Goal: Register for event/course

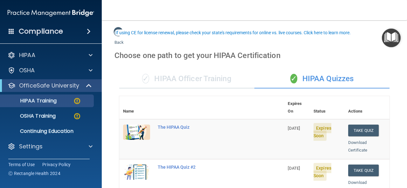
scroll to position [32, 0]
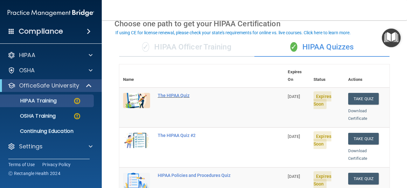
click at [180, 93] on div "The HIPAA Quiz" at bounding box center [205, 95] width 94 height 5
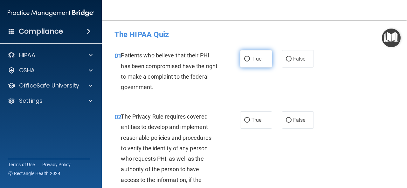
click at [261, 59] on label "True" at bounding box center [256, 58] width 32 height 17
click at [250, 59] on input "True" at bounding box center [247, 59] width 6 height 5
radio input "true"
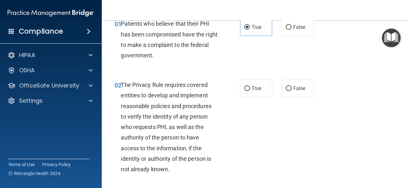
click at [238, 75] on div "02 The Privacy Rule requires covered entities to develop and implement reasonab…" at bounding box center [254, 129] width 289 height 114
click at [259, 91] on label "True" at bounding box center [256, 88] width 32 height 17
click at [250, 91] on input "True" at bounding box center [247, 88] width 6 height 5
radio input "true"
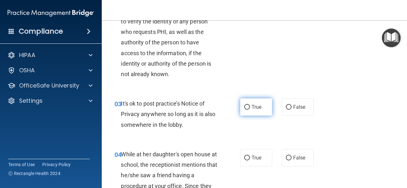
click at [261, 106] on label "True" at bounding box center [256, 106] width 32 height 17
click at [250, 106] on input "True" at bounding box center [247, 107] width 6 height 5
radio input "true"
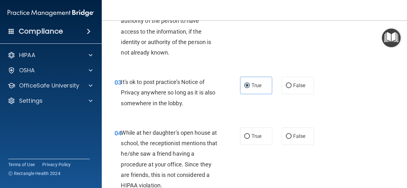
scroll to position [159, 0]
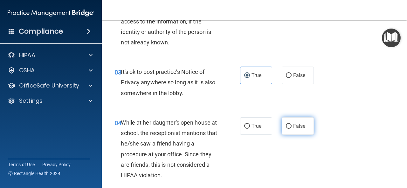
click at [309, 132] on label "False" at bounding box center [297, 126] width 32 height 17
click at [291, 129] on input "False" at bounding box center [289, 126] width 6 height 5
radio input "true"
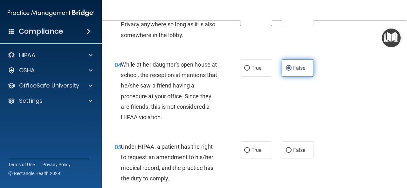
scroll to position [222, 0]
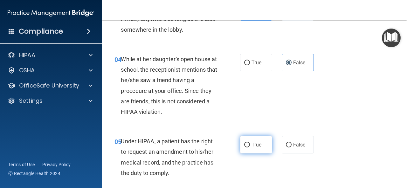
click at [266, 147] on label "True" at bounding box center [256, 144] width 32 height 17
click at [250, 147] on input "True" at bounding box center [247, 145] width 6 height 5
radio input "true"
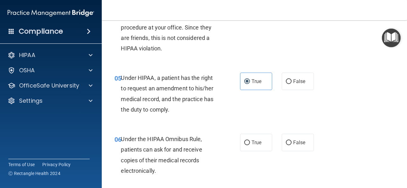
scroll to position [318, 0]
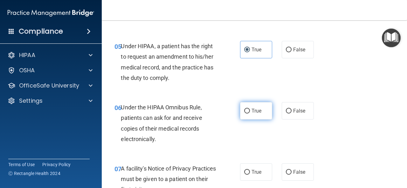
click at [262, 106] on label "True" at bounding box center [256, 110] width 32 height 17
click at [250, 109] on input "True" at bounding box center [247, 111] width 6 height 5
radio input "true"
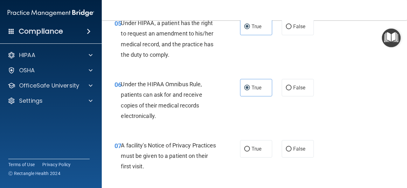
scroll to position [381, 0]
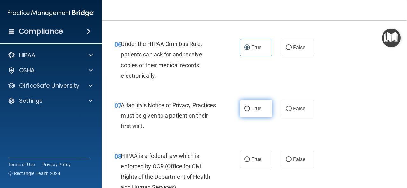
click at [260, 107] on label "True" at bounding box center [256, 108] width 32 height 17
click at [250, 107] on input "True" at bounding box center [247, 109] width 6 height 5
radio input "true"
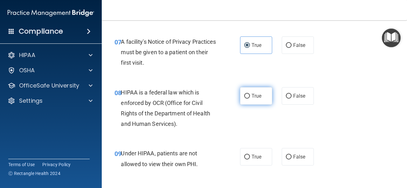
click at [260, 94] on label "True" at bounding box center [256, 95] width 32 height 17
click at [250, 94] on input "True" at bounding box center [247, 96] width 6 height 5
radio input "true"
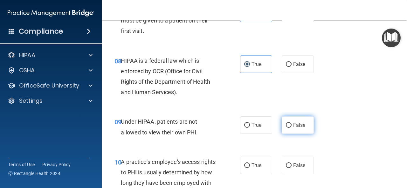
click at [294, 127] on span "False" at bounding box center [299, 125] width 12 height 6
click at [291, 127] on input "False" at bounding box center [289, 125] width 6 height 5
radio input "true"
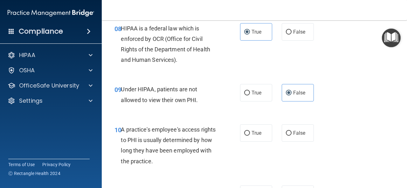
scroll to position [540, 0]
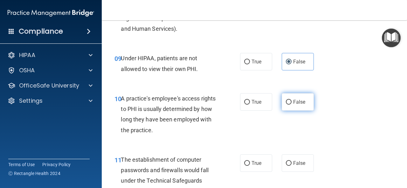
drag, startPoint x: 300, startPoint y: 97, endPoint x: 300, endPoint y: 94, distance: 3.2
click at [300, 94] on label "False" at bounding box center [297, 101] width 32 height 17
click at [289, 97] on label "False" at bounding box center [297, 101] width 32 height 17
click at [289, 100] on input "False" at bounding box center [289, 102] width 6 height 5
radio input "true"
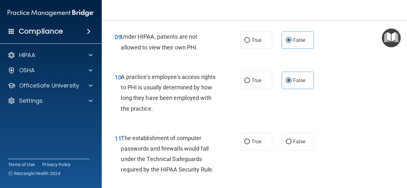
scroll to position [572, 0]
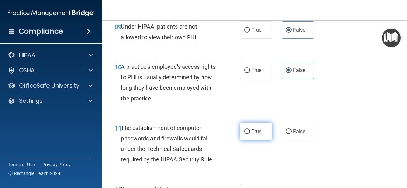
click at [247, 133] on label "True" at bounding box center [256, 131] width 32 height 17
click at [247, 133] on input "True" at bounding box center [247, 132] width 6 height 5
radio input "true"
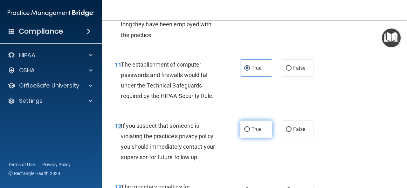
click at [263, 132] on label "True" at bounding box center [256, 129] width 32 height 17
click at [250, 132] on input "True" at bounding box center [247, 129] width 6 height 5
radio input "true"
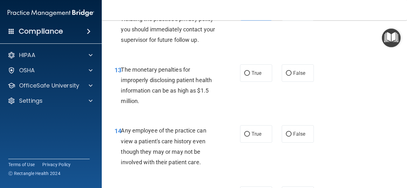
scroll to position [762, 0]
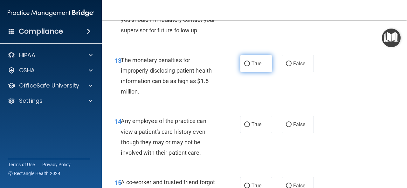
click at [258, 61] on span "True" at bounding box center [256, 64] width 10 height 6
click at [250, 62] on input "True" at bounding box center [247, 64] width 6 height 5
radio input "true"
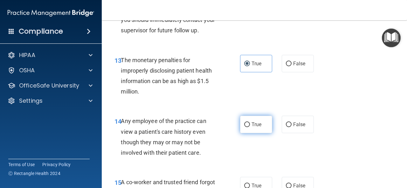
click at [255, 127] on span "True" at bounding box center [256, 125] width 10 height 6
click at [250, 127] on input "True" at bounding box center [247, 125] width 6 height 5
radio input "true"
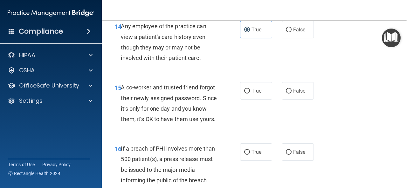
scroll to position [858, 0]
click at [293, 93] on span "False" at bounding box center [299, 91] width 12 height 6
click at [291, 93] on input "False" at bounding box center [289, 91] width 6 height 5
radio input "true"
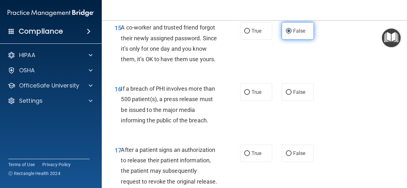
scroll to position [921, 0]
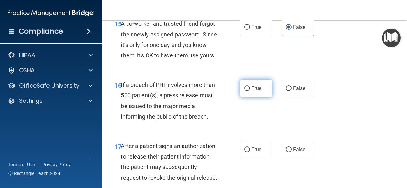
click at [265, 97] on label "True" at bounding box center [256, 88] width 32 height 17
click at [250, 91] on input "True" at bounding box center [247, 88] width 6 height 5
radio input "true"
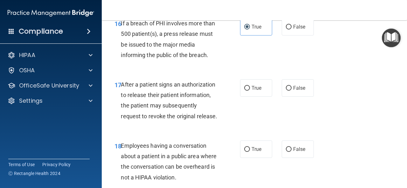
scroll to position [985, 0]
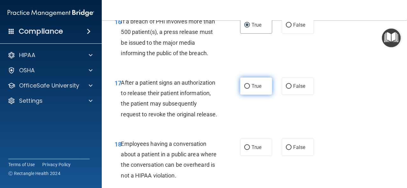
click at [254, 89] on span "True" at bounding box center [256, 86] width 10 height 6
click at [250, 89] on input "True" at bounding box center [247, 86] width 6 height 5
radio input "true"
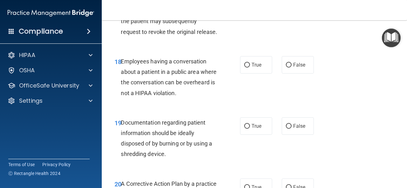
scroll to position [1080, 0]
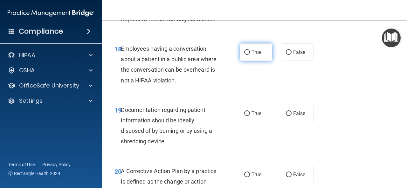
click at [254, 55] on span "True" at bounding box center [256, 52] width 10 height 6
click at [250, 55] on input "True" at bounding box center [247, 52] width 6 height 5
radio input "true"
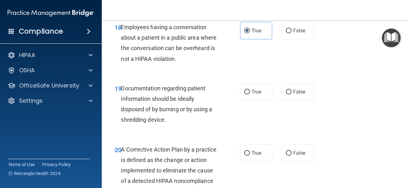
scroll to position [1112, 0]
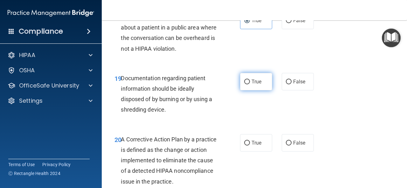
click at [258, 85] on span "True" at bounding box center [256, 82] width 10 height 6
click at [250, 84] on input "True" at bounding box center [247, 82] width 6 height 5
radio input "true"
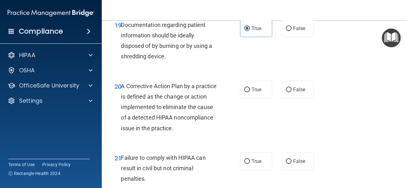
scroll to position [1175, 0]
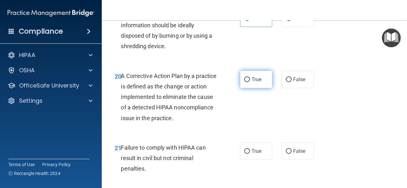
click at [264, 88] on label "True" at bounding box center [256, 79] width 32 height 17
click at [250, 82] on input "True" at bounding box center [247, 80] width 6 height 5
radio input "true"
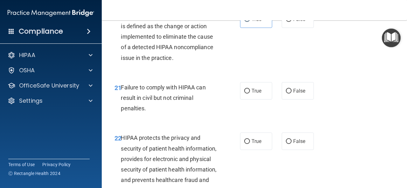
scroll to position [1239, 0]
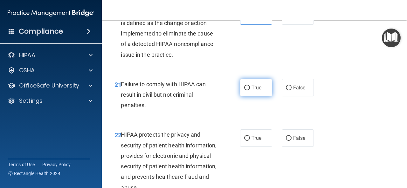
click at [258, 91] on span "True" at bounding box center [256, 88] width 10 height 6
click at [250, 91] on input "True" at bounding box center [247, 88] width 6 height 5
radio input "true"
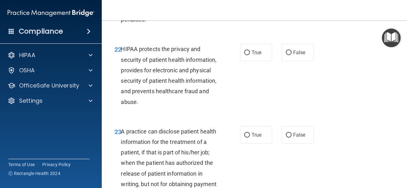
scroll to position [1334, 0]
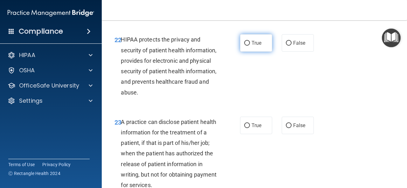
click at [254, 46] on span "True" at bounding box center [256, 43] width 10 height 6
click at [250, 46] on input "True" at bounding box center [247, 43] width 6 height 5
radio input "true"
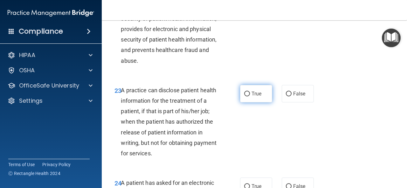
click at [255, 97] on span "True" at bounding box center [256, 94] width 10 height 6
click at [250, 97] on input "True" at bounding box center [247, 94] width 6 height 5
radio input "true"
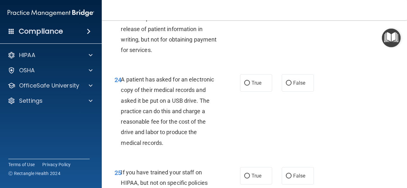
scroll to position [1493, 0]
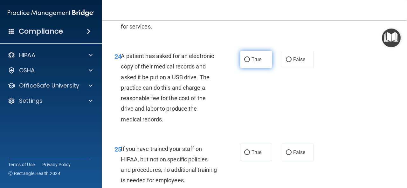
click at [249, 68] on label "True" at bounding box center [256, 59] width 32 height 17
click at [249, 62] on input "True" at bounding box center [247, 59] width 6 height 5
radio input "true"
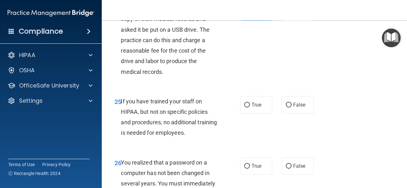
scroll to position [1556, 0]
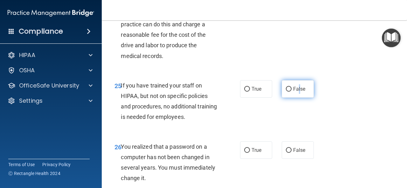
click at [296, 92] on span "False" at bounding box center [299, 89] width 12 height 6
click at [287, 92] on input "False" at bounding box center [289, 89] width 6 height 5
radio input "true"
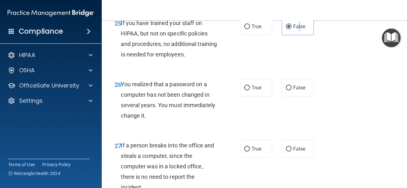
scroll to position [1620, 0]
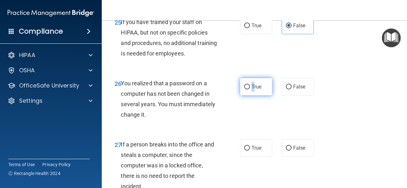
click at [251, 90] on span "True" at bounding box center [256, 87] width 10 height 6
click at [241, 96] on label "True" at bounding box center [256, 86] width 32 height 17
click at [244, 90] on input "True" at bounding box center [247, 87] width 6 height 5
radio input "true"
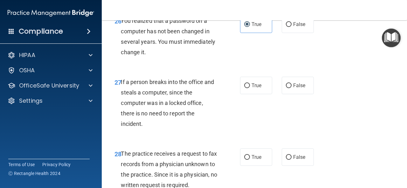
scroll to position [1683, 0]
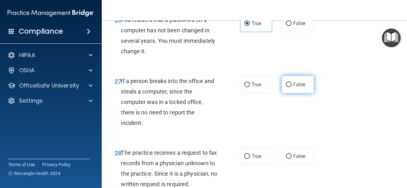
click at [288, 93] on label "False" at bounding box center [297, 84] width 32 height 17
click at [288, 87] on input "False" at bounding box center [289, 85] width 6 height 5
radio input "true"
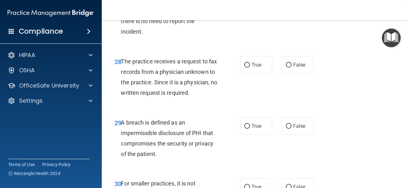
scroll to position [1779, 0]
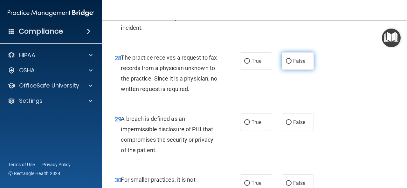
click at [288, 64] on input "False" at bounding box center [289, 61] width 6 height 5
radio input "true"
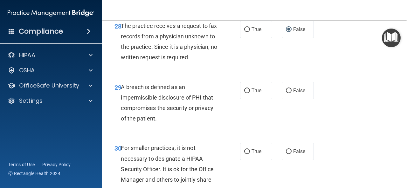
scroll to position [1842, 0]
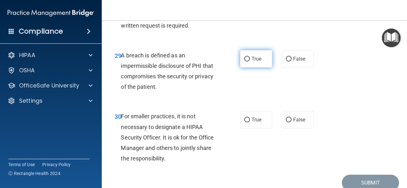
click at [254, 68] on label "True" at bounding box center [256, 58] width 32 height 17
click at [250, 62] on input "True" at bounding box center [247, 59] width 6 height 5
radio input "true"
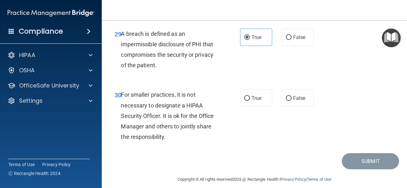
scroll to position [1874, 0]
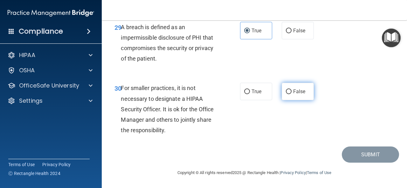
click at [300, 95] on span "False" at bounding box center [299, 92] width 12 height 6
click at [291, 94] on input "False" at bounding box center [289, 92] width 6 height 5
radio input "true"
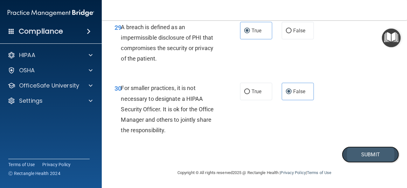
click at [365, 163] on button "Submit" at bounding box center [369, 155] width 57 height 16
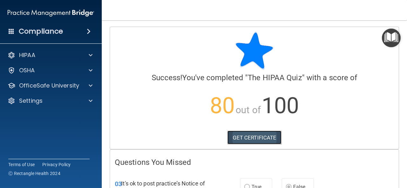
click at [239, 138] on link "GET CERTIFICATE" at bounding box center [254, 138] width 54 height 14
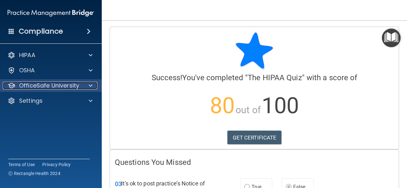
click at [85, 84] on div at bounding box center [90, 86] width 16 height 8
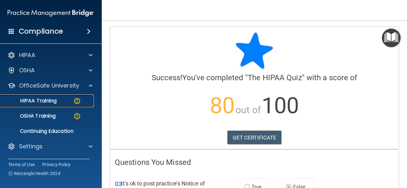
click at [69, 98] on div "HIPAA Training" at bounding box center [47, 101] width 87 height 6
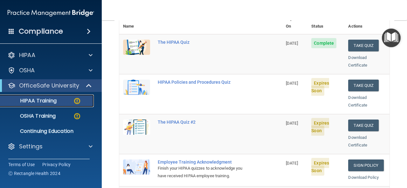
scroll to position [95, 0]
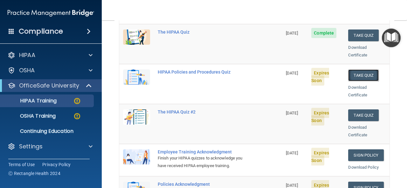
click at [353, 70] on button "Take Quiz" at bounding box center [363, 76] width 30 height 12
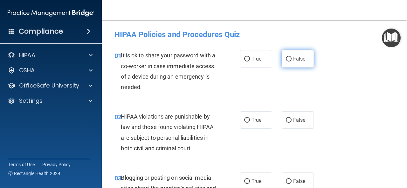
click at [305, 57] on label "False" at bounding box center [297, 58] width 32 height 17
click at [291, 57] on input "False" at bounding box center [289, 59] width 6 height 5
radio input "true"
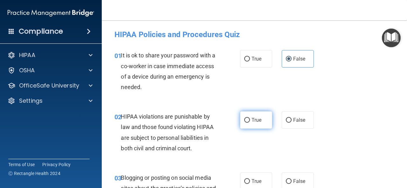
click at [263, 123] on label "True" at bounding box center [256, 119] width 32 height 17
click at [250, 123] on input "True" at bounding box center [247, 120] width 6 height 5
radio input "true"
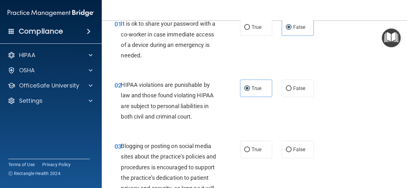
scroll to position [64, 0]
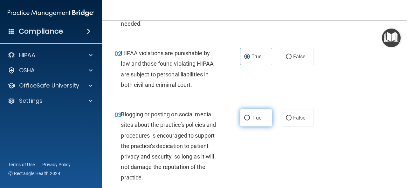
click at [249, 123] on label "True" at bounding box center [256, 117] width 32 height 17
click at [249, 121] on input "True" at bounding box center [247, 118] width 6 height 5
radio input "true"
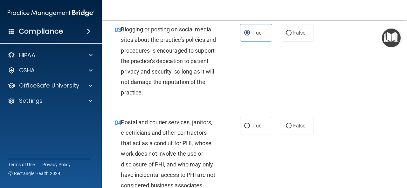
scroll to position [159, 0]
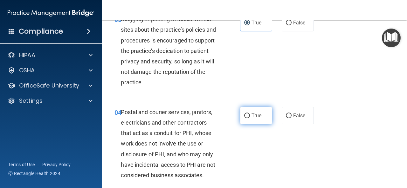
click at [254, 118] on label "True" at bounding box center [256, 115] width 32 height 17
click at [250, 118] on input "True" at bounding box center [247, 116] width 6 height 5
radio input "true"
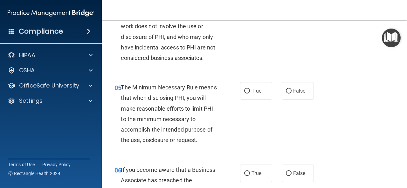
scroll to position [286, 0]
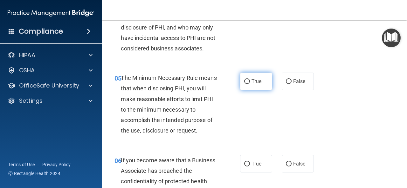
drag, startPoint x: 260, startPoint y: 76, endPoint x: 258, endPoint y: 79, distance: 3.3
click at [258, 79] on label "True" at bounding box center [256, 81] width 32 height 17
click at [250, 79] on input "True" at bounding box center [247, 81] width 6 height 5
radio input "true"
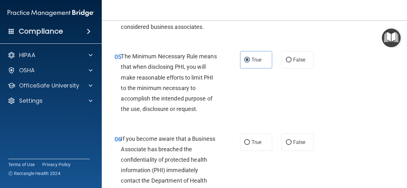
scroll to position [349, 0]
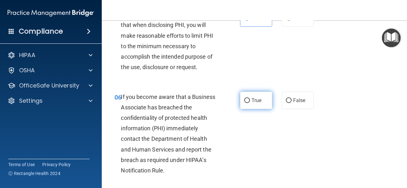
click at [251, 100] on span "True" at bounding box center [256, 101] width 10 height 6
click at [250, 100] on input "True" at bounding box center [247, 100] width 6 height 5
radio input "true"
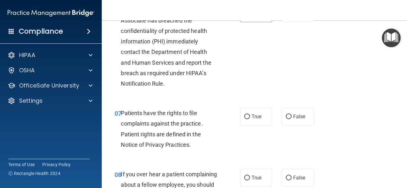
scroll to position [445, 0]
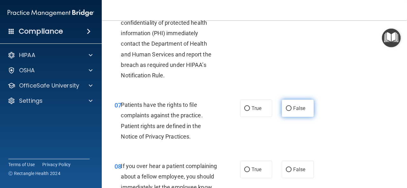
click at [303, 110] on label "False" at bounding box center [297, 108] width 32 height 17
click at [291, 110] on input "False" at bounding box center [289, 108] width 6 height 5
radio input "true"
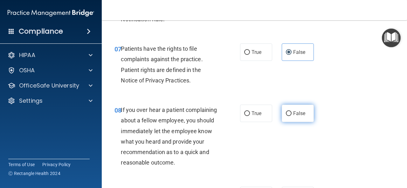
scroll to position [508, 0]
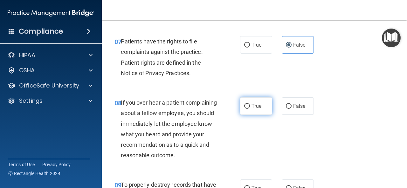
click at [262, 106] on label "True" at bounding box center [256, 106] width 32 height 17
click at [250, 106] on input "True" at bounding box center [247, 106] width 6 height 5
radio input "true"
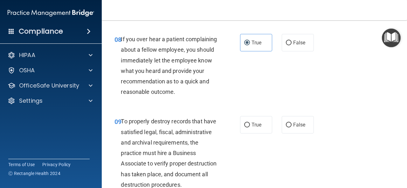
scroll to position [604, 0]
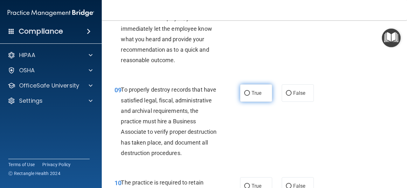
click at [248, 102] on label "True" at bounding box center [256, 92] width 32 height 17
click at [248, 96] on input "True" at bounding box center [247, 93] width 6 height 5
radio input "true"
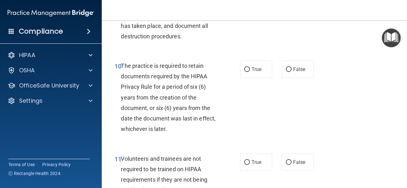
scroll to position [731, 0]
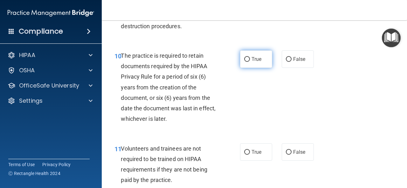
click at [256, 62] on span "True" at bounding box center [256, 59] width 10 height 6
click at [250, 62] on input "True" at bounding box center [247, 59] width 6 height 5
radio input "true"
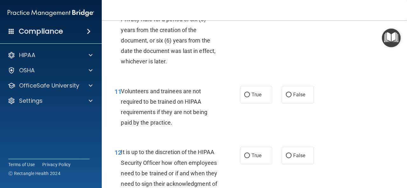
scroll to position [794, 0]
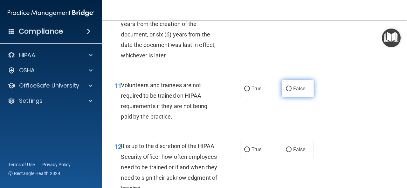
click at [302, 92] on span "False" at bounding box center [299, 89] width 12 height 6
click at [291, 91] on input "False" at bounding box center [289, 89] width 6 height 5
radio input "true"
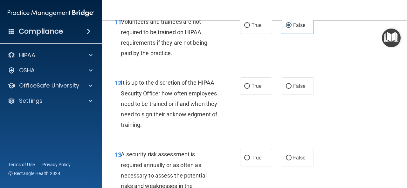
scroll to position [889, 0]
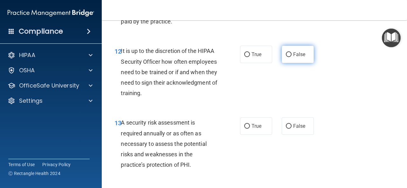
click at [304, 63] on label "False" at bounding box center [297, 54] width 32 height 17
click at [291, 57] on input "False" at bounding box center [289, 54] width 6 height 5
radio input "true"
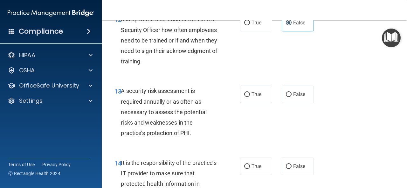
scroll to position [953, 0]
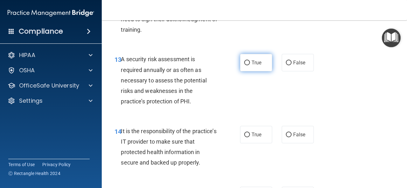
click at [257, 71] on label "True" at bounding box center [256, 62] width 32 height 17
click at [250, 65] on input "True" at bounding box center [247, 63] width 6 height 5
radio input "true"
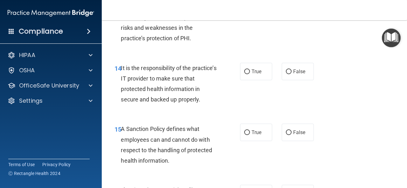
scroll to position [1016, 0]
click at [260, 80] on label "True" at bounding box center [256, 71] width 32 height 17
click at [250, 74] on input "True" at bounding box center [247, 71] width 6 height 5
radio input "true"
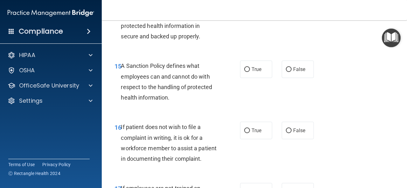
scroll to position [1080, 0]
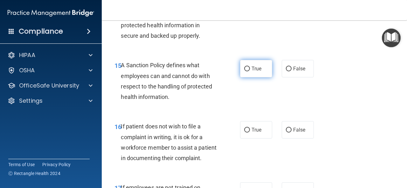
click at [259, 78] on label "True" at bounding box center [256, 68] width 32 height 17
click at [250, 71] on input "True" at bounding box center [247, 69] width 6 height 5
radio input "true"
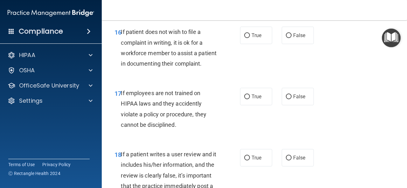
scroll to position [1175, 0]
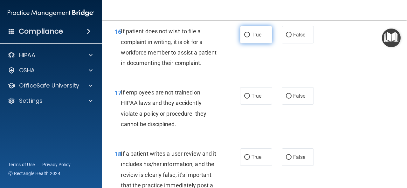
click at [260, 44] on label "True" at bounding box center [256, 34] width 32 height 17
click at [250, 37] on input "True" at bounding box center [247, 35] width 6 height 5
radio input "true"
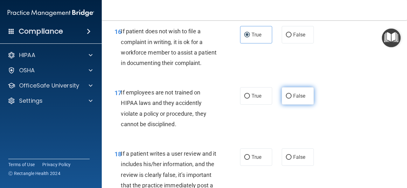
click at [300, 99] on span "False" at bounding box center [299, 96] width 12 height 6
click at [291, 99] on input "False" at bounding box center [289, 96] width 6 height 5
radio input "true"
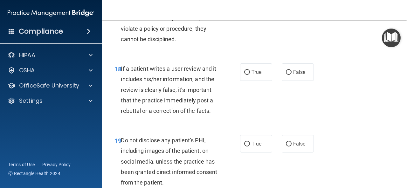
scroll to position [1271, 0]
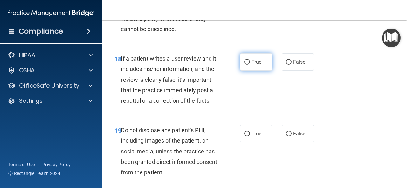
click at [243, 71] on label "True" at bounding box center [256, 61] width 32 height 17
click at [244, 65] on input "True" at bounding box center [247, 62] width 6 height 5
radio input "true"
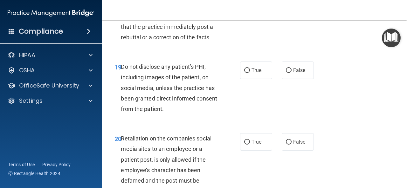
scroll to position [1366, 0]
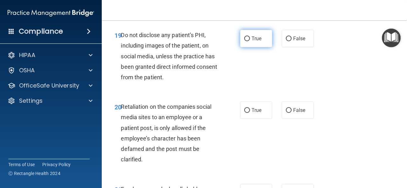
click at [251, 42] on span "True" at bounding box center [256, 39] width 10 height 6
click at [250, 41] on input "True" at bounding box center [247, 39] width 6 height 5
radio input "true"
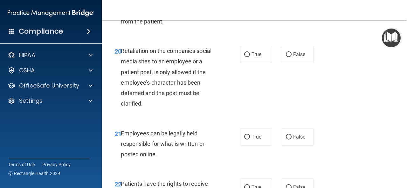
scroll to position [1461, 0]
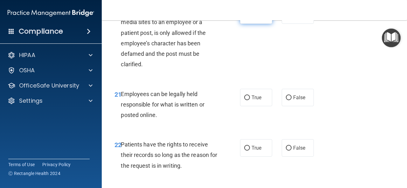
click at [260, 24] on label "True" at bounding box center [256, 14] width 32 height 17
click at [250, 18] on input "True" at bounding box center [247, 15] width 6 height 5
radio input "true"
click at [257, 101] on span "True" at bounding box center [256, 98] width 10 height 6
click at [250, 100] on input "True" at bounding box center [247, 98] width 6 height 5
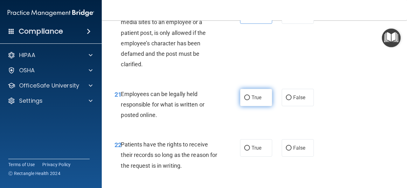
radio input "true"
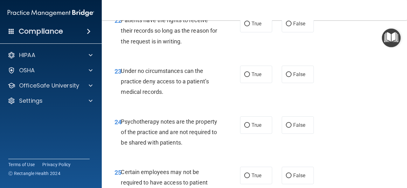
scroll to position [1588, 0]
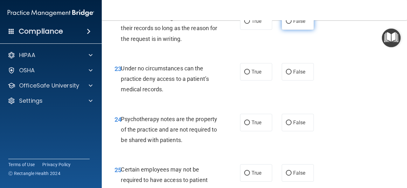
click at [297, 24] on span "False" at bounding box center [299, 21] width 12 height 6
click at [291, 24] on input "False" at bounding box center [289, 21] width 6 height 5
radio input "true"
click at [266, 81] on label "True" at bounding box center [256, 71] width 32 height 17
click at [250, 75] on input "True" at bounding box center [247, 72] width 6 height 5
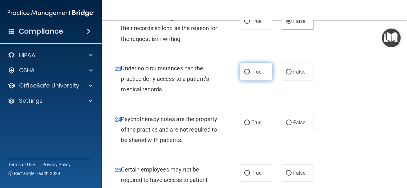
radio input "true"
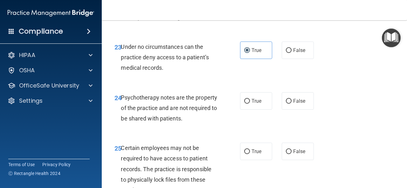
scroll to position [1652, 0]
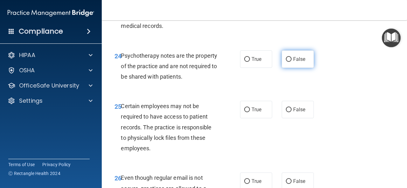
click at [293, 62] on span "False" at bounding box center [299, 59] width 12 height 6
click at [291, 62] on input "False" at bounding box center [289, 59] width 6 height 5
radio input "true"
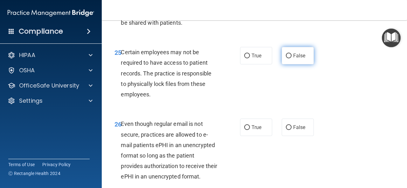
scroll to position [1715, 0]
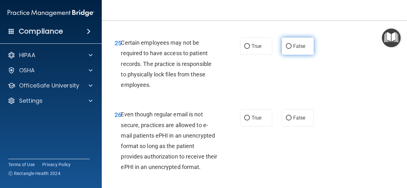
click at [301, 55] on label "False" at bounding box center [297, 45] width 32 height 17
click at [291, 49] on input "False" at bounding box center [289, 46] width 6 height 5
radio input "true"
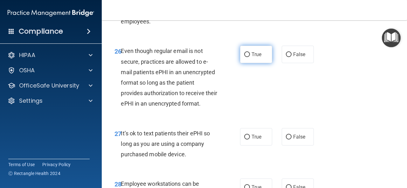
click at [262, 63] on label "True" at bounding box center [256, 54] width 32 height 17
click at [250, 57] on input "True" at bounding box center [247, 54] width 6 height 5
radio input "true"
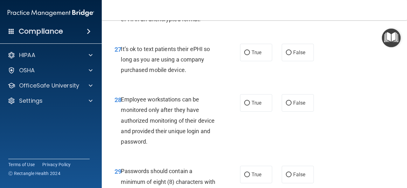
scroll to position [1874, 0]
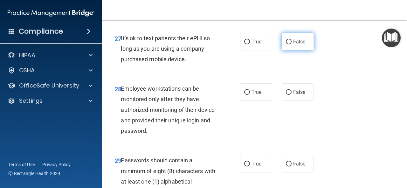
click at [289, 51] on label "False" at bounding box center [297, 41] width 32 height 17
click at [289, 44] on input "False" at bounding box center [289, 42] width 6 height 5
radio input "true"
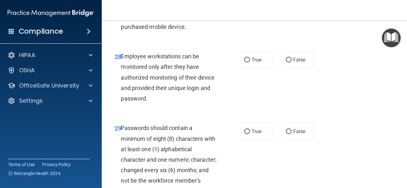
scroll to position [1938, 0]
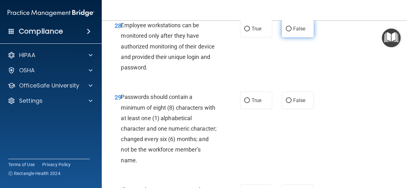
click at [287, 31] on input "False" at bounding box center [289, 29] width 6 height 5
radio input "true"
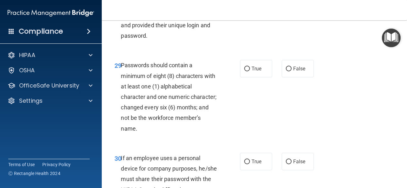
scroll to position [2001, 0]
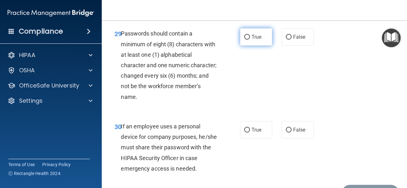
click at [259, 40] on span "True" at bounding box center [256, 37] width 10 height 6
click at [250, 40] on input "True" at bounding box center [247, 37] width 6 height 5
radio input "true"
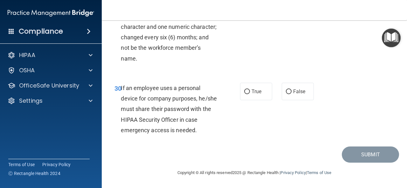
scroll to position [2065, 0]
click at [249, 100] on label "True" at bounding box center [256, 91] width 32 height 17
click at [249, 94] on input "True" at bounding box center [247, 92] width 6 height 5
radio input "true"
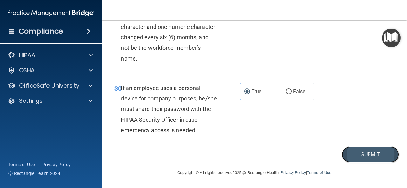
click at [362, 163] on button "Submit" at bounding box center [369, 155] width 57 height 16
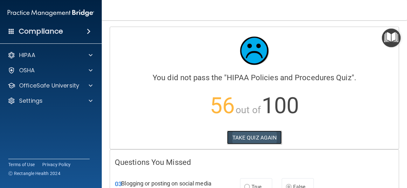
click at [245, 136] on button "TAKE QUIZ AGAIN" at bounding box center [254, 138] width 55 height 14
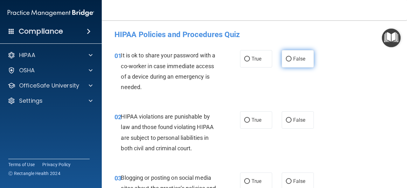
click at [295, 64] on label "False" at bounding box center [297, 58] width 32 height 17
click at [291, 62] on input "False" at bounding box center [289, 59] width 6 height 5
radio input "true"
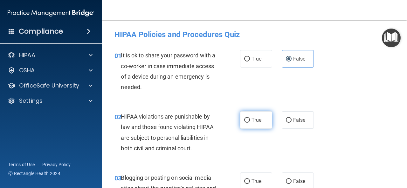
click at [251, 118] on span "True" at bounding box center [256, 120] width 10 height 6
click at [250, 118] on input "True" at bounding box center [247, 120] width 6 height 5
radio input "true"
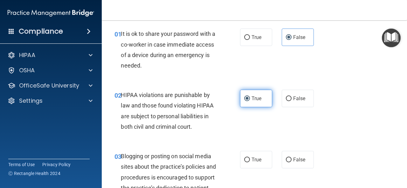
scroll to position [32, 0]
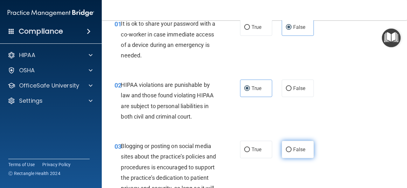
click at [293, 147] on span "False" at bounding box center [299, 150] width 12 height 6
click at [290, 148] on input "False" at bounding box center [289, 150] width 6 height 5
radio input "true"
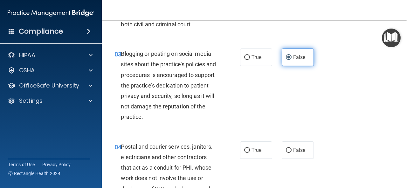
scroll to position [127, 0]
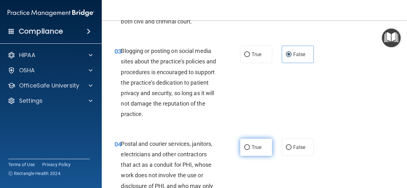
click at [257, 146] on span "True" at bounding box center [256, 148] width 10 height 6
click at [250, 146] on input "True" at bounding box center [247, 147] width 6 height 5
radio input "true"
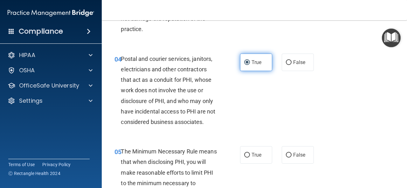
scroll to position [222, 0]
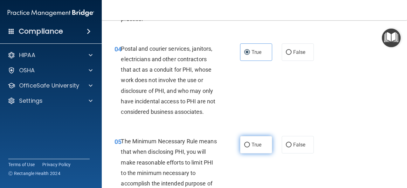
click at [263, 148] on label "True" at bounding box center [256, 144] width 32 height 17
click at [250, 148] on input "True" at bounding box center [247, 145] width 6 height 5
radio input "true"
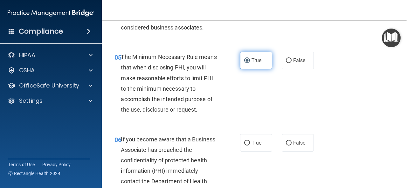
scroll to position [318, 0]
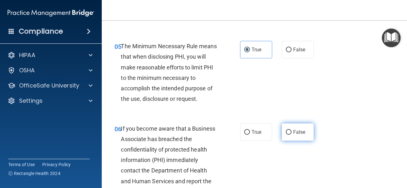
click at [297, 133] on span "False" at bounding box center [299, 132] width 12 height 6
click at [291, 133] on input "False" at bounding box center [289, 132] width 6 height 5
radio input "true"
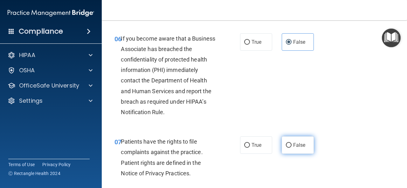
scroll to position [413, 0]
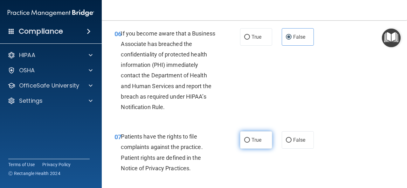
click at [259, 144] on label "True" at bounding box center [256, 140] width 32 height 17
click at [250, 143] on input "True" at bounding box center [247, 140] width 6 height 5
radio input "true"
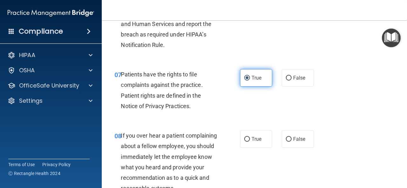
scroll to position [476, 0]
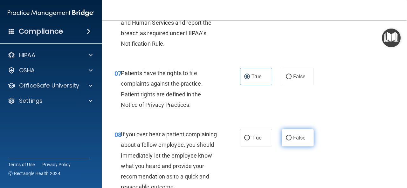
click at [302, 138] on label "False" at bounding box center [297, 137] width 32 height 17
click at [291, 138] on input "False" at bounding box center [289, 138] width 6 height 5
radio input "true"
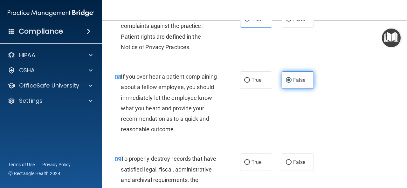
scroll to position [572, 0]
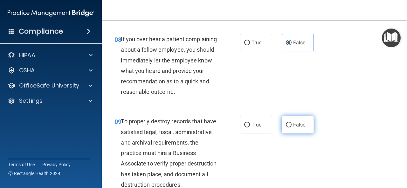
click at [301, 128] on span "False" at bounding box center [299, 125] width 12 height 6
click at [291, 128] on input "False" at bounding box center [289, 125] width 6 height 5
radio input "true"
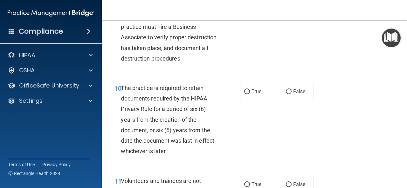
scroll to position [699, 0]
click at [262, 100] on label "True" at bounding box center [256, 90] width 32 height 17
click at [250, 94] on input "True" at bounding box center [247, 91] width 6 height 5
radio input "true"
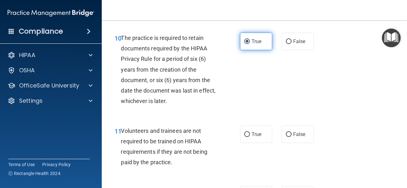
scroll to position [794, 0]
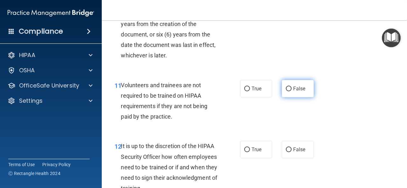
click at [290, 98] on label "False" at bounding box center [297, 88] width 32 height 17
click at [290, 91] on input "False" at bounding box center [289, 89] width 6 height 5
radio input "true"
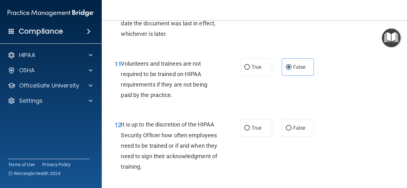
scroll to position [826, 0]
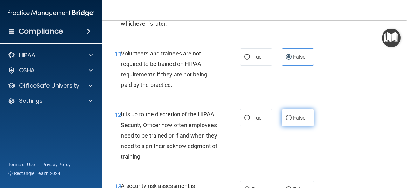
click at [295, 127] on label "False" at bounding box center [297, 117] width 32 height 17
click at [291, 121] on input "False" at bounding box center [289, 118] width 6 height 5
radio input "true"
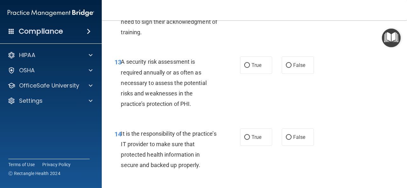
scroll to position [953, 0]
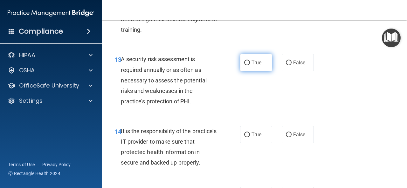
click at [262, 71] on label "True" at bounding box center [256, 62] width 32 height 17
click at [250, 65] on input "True" at bounding box center [247, 63] width 6 height 5
radio input "true"
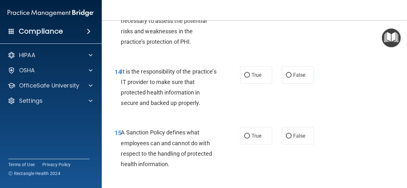
scroll to position [1016, 0]
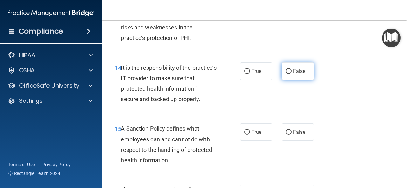
click at [301, 74] on span "False" at bounding box center [299, 71] width 12 height 6
click at [291, 74] on input "False" at bounding box center [289, 71] width 6 height 5
radio input "true"
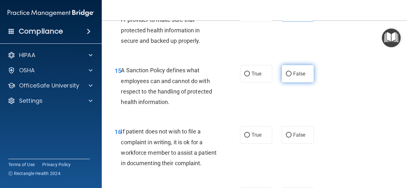
scroll to position [1080, 0]
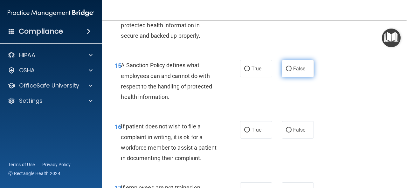
click at [300, 78] on label "False" at bounding box center [297, 68] width 32 height 17
click at [291, 71] on input "False" at bounding box center [289, 69] width 6 height 5
radio input "true"
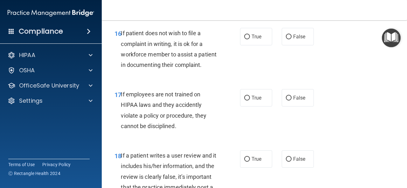
scroll to position [1175, 0]
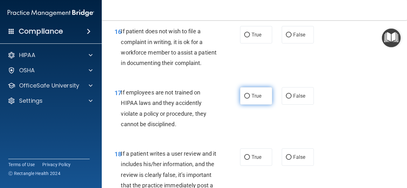
click at [258, 105] on label "True" at bounding box center [256, 95] width 32 height 17
click at [250, 99] on input "True" at bounding box center [247, 96] width 6 height 5
radio input "true"
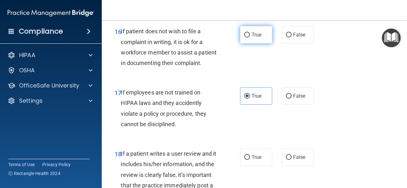
click at [256, 38] on span "True" at bounding box center [256, 35] width 10 height 6
click at [250, 37] on input "True" at bounding box center [247, 35] width 6 height 5
radio input "true"
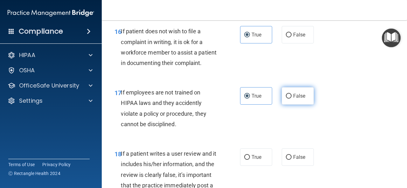
click at [289, 105] on label "False" at bounding box center [297, 95] width 32 height 17
click at [289, 99] on input "False" at bounding box center [289, 96] width 6 height 5
radio input "true"
radio input "false"
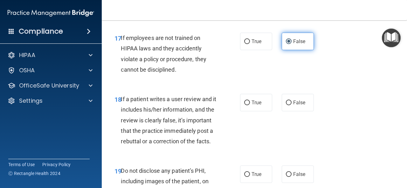
scroll to position [1239, 0]
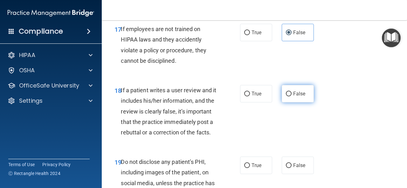
click at [302, 103] on label "False" at bounding box center [297, 93] width 32 height 17
click at [291, 97] on input "False" at bounding box center [289, 94] width 6 height 5
radio input "true"
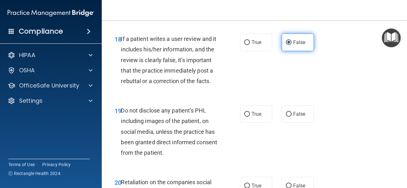
scroll to position [1302, 0]
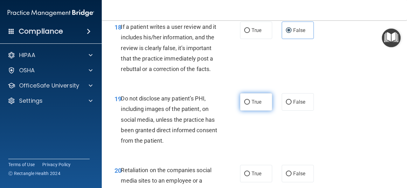
click at [260, 111] on label "True" at bounding box center [256, 101] width 32 height 17
click at [250, 105] on input "True" at bounding box center [247, 102] width 6 height 5
radio input "true"
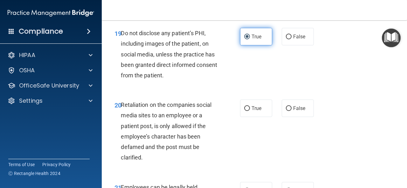
scroll to position [1398, 0]
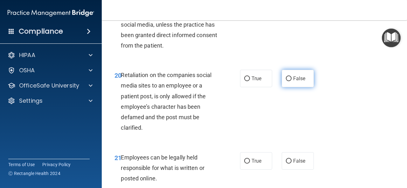
click at [298, 82] on span "False" at bounding box center [299, 79] width 12 height 6
click at [291, 81] on input "False" at bounding box center [289, 79] width 6 height 5
radio input "true"
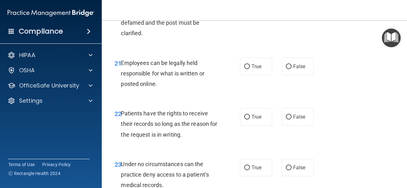
scroll to position [1493, 0]
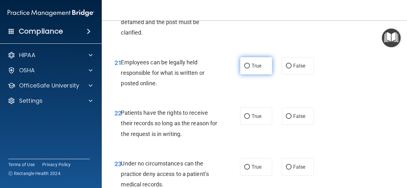
click at [262, 75] on label "True" at bounding box center [256, 65] width 32 height 17
click at [250, 69] on input "True" at bounding box center [247, 66] width 6 height 5
radio input "true"
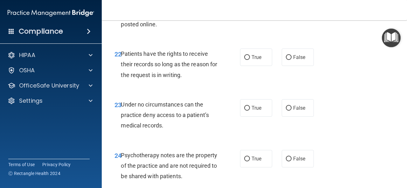
scroll to position [1556, 0]
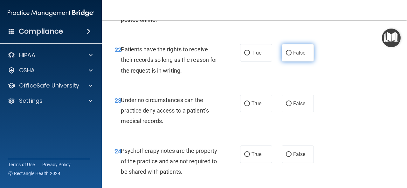
click at [302, 62] on label "False" at bounding box center [297, 52] width 32 height 17
click at [291, 56] on input "False" at bounding box center [289, 53] width 6 height 5
radio input "true"
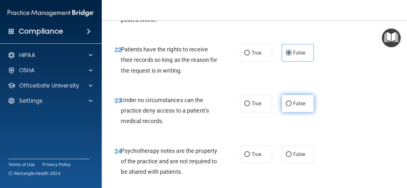
click at [304, 112] on label "False" at bounding box center [297, 103] width 32 height 17
click at [291, 106] on input "False" at bounding box center [289, 104] width 6 height 5
radio input "true"
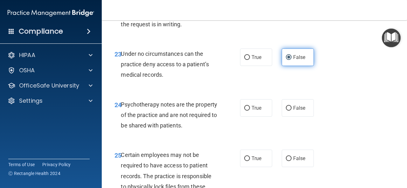
scroll to position [1620, 0]
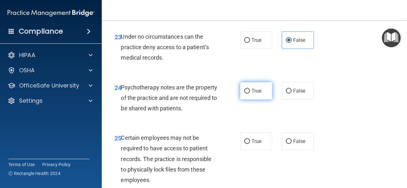
click at [251, 94] on span "True" at bounding box center [256, 91] width 10 height 6
click at [250, 94] on input "True" at bounding box center [247, 91] width 6 height 5
radio input "true"
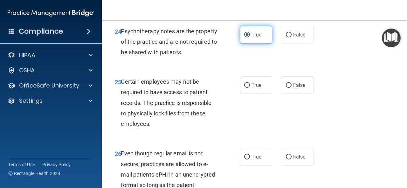
scroll to position [1683, 0]
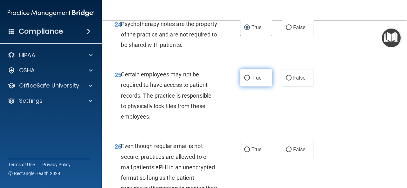
click at [266, 87] on label "True" at bounding box center [256, 77] width 32 height 17
click at [250, 81] on input "True" at bounding box center [247, 78] width 6 height 5
radio input "true"
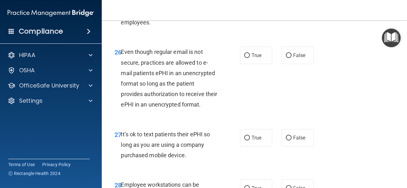
scroll to position [1779, 0]
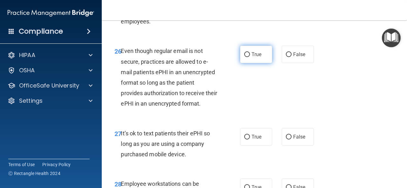
click at [255, 57] on span "True" at bounding box center [256, 54] width 10 height 6
click at [250, 57] on input "True" at bounding box center [247, 54] width 6 height 5
radio input "true"
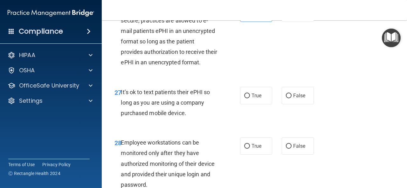
scroll to position [1842, 0]
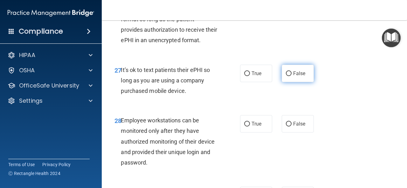
click at [299, 77] on span "False" at bounding box center [299, 74] width 12 height 6
click at [291, 76] on input "False" at bounding box center [289, 73] width 6 height 5
radio input "true"
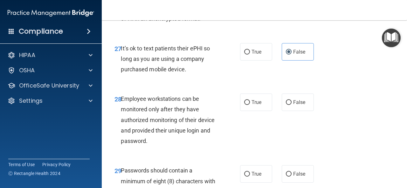
scroll to position [1874, 0]
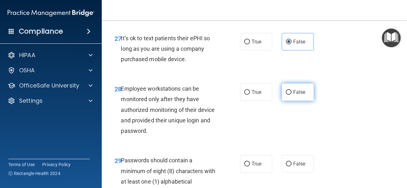
click at [295, 101] on label "False" at bounding box center [297, 92] width 32 height 17
click at [291, 95] on input "False" at bounding box center [289, 92] width 6 height 5
radio input "true"
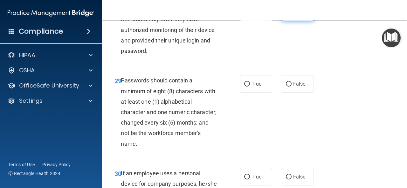
scroll to position [2001, 0]
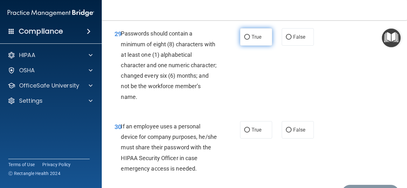
click at [263, 46] on label "True" at bounding box center [256, 36] width 32 height 17
click at [250, 40] on input "True" at bounding box center [247, 37] width 6 height 5
radio input "true"
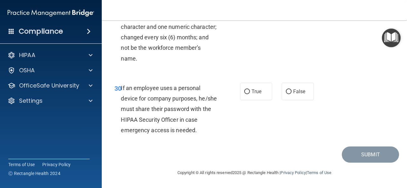
scroll to position [2065, 0]
click at [288, 100] on label "False" at bounding box center [297, 91] width 32 height 17
click at [288, 94] on input "False" at bounding box center [289, 92] width 6 height 5
radio input "true"
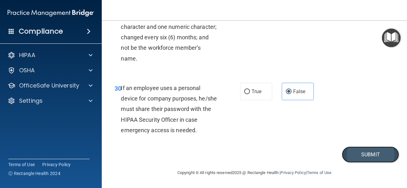
click at [357, 163] on button "Submit" at bounding box center [369, 155] width 57 height 16
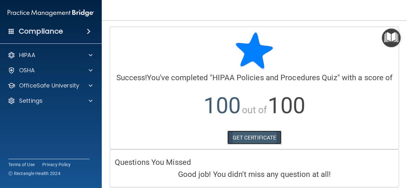
click at [262, 144] on link "GET CERTIFICATE" at bounding box center [254, 138] width 54 height 14
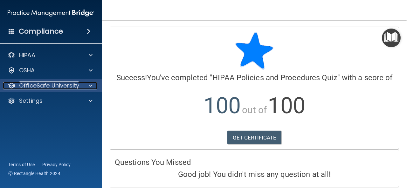
click at [90, 83] on span at bounding box center [91, 86] width 4 height 8
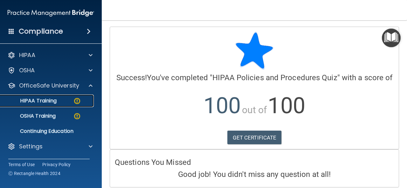
click at [51, 99] on p "HIPAA Training" at bounding box center [30, 101] width 52 height 6
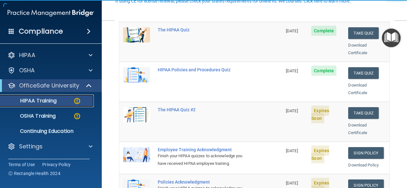
scroll to position [127, 0]
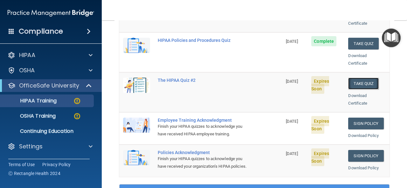
click at [362, 78] on button "Take Quiz" at bounding box center [363, 84] width 30 height 12
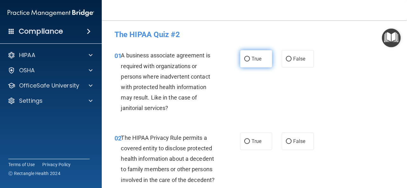
click at [251, 60] on span "True" at bounding box center [256, 59] width 10 height 6
click at [249, 60] on input "True" at bounding box center [247, 59] width 6 height 5
radio input "true"
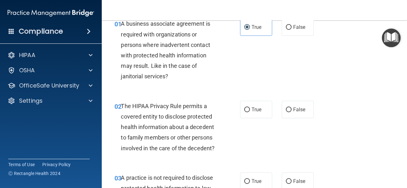
scroll to position [64, 0]
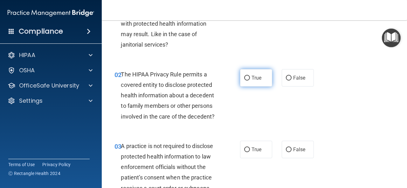
click at [252, 78] on span "True" at bounding box center [256, 78] width 10 height 6
click at [250, 78] on input "True" at bounding box center [247, 78] width 6 height 5
radio input "true"
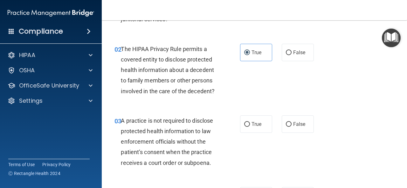
scroll to position [95, 0]
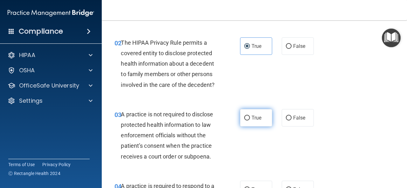
click at [248, 118] on label "True" at bounding box center [256, 117] width 32 height 17
click at [248, 118] on input "True" at bounding box center [247, 118] width 6 height 5
radio input "true"
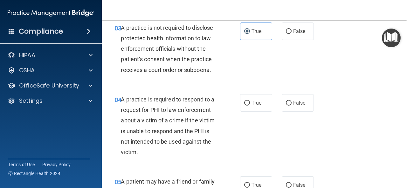
scroll to position [191, 0]
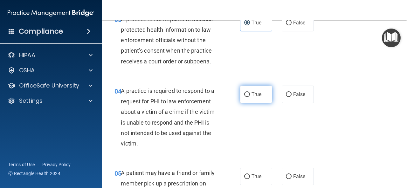
click at [256, 91] on span "True" at bounding box center [256, 94] width 10 height 6
click at [250, 92] on input "True" at bounding box center [247, 94] width 6 height 5
radio input "true"
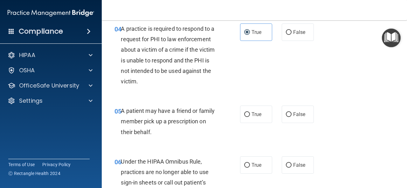
scroll to position [254, 0]
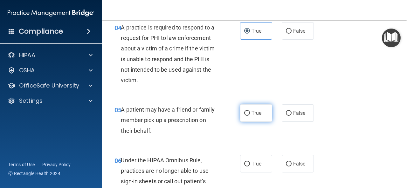
click at [261, 113] on label "True" at bounding box center [256, 113] width 32 height 17
click at [250, 113] on input "True" at bounding box center [247, 113] width 6 height 5
radio input "true"
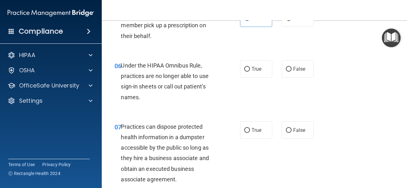
scroll to position [349, 0]
click at [302, 70] on span "False" at bounding box center [299, 69] width 12 height 6
click at [291, 70] on input "False" at bounding box center [289, 69] width 6 height 5
radio input "true"
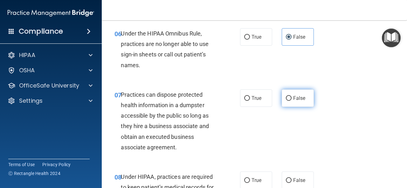
click at [294, 98] on span "False" at bounding box center [299, 98] width 12 height 6
click at [291, 98] on input "False" at bounding box center [289, 98] width 6 height 5
radio input "true"
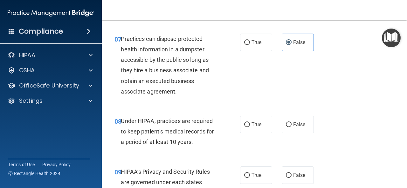
scroll to position [445, 0]
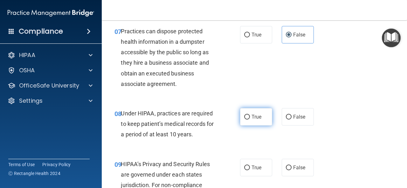
click at [251, 120] on label "True" at bounding box center [256, 116] width 32 height 17
click at [250, 120] on input "True" at bounding box center [247, 117] width 6 height 5
radio input "true"
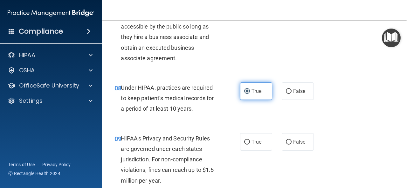
scroll to position [476, 0]
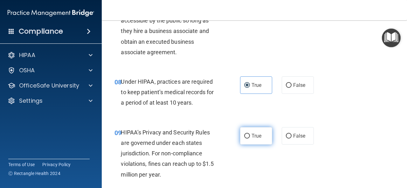
click at [252, 136] on span "True" at bounding box center [256, 136] width 10 height 6
click at [250, 136] on input "True" at bounding box center [247, 136] width 6 height 5
radio input "true"
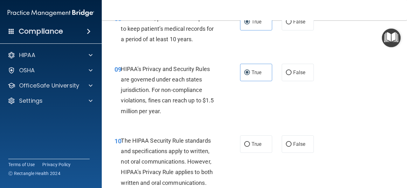
scroll to position [572, 0]
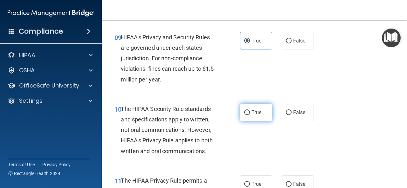
click at [252, 107] on label "True" at bounding box center [256, 112] width 32 height 17
click at [250, 111] on input "True" at bounding box center [247, 113] width 6 height 5
radio input "true"
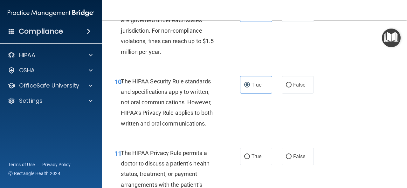
scroll to position [635, 0]
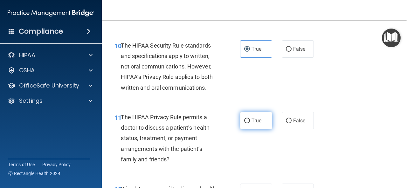
click at [257, 122] on span "True" at bounding box center [256, 121] width 10 height 6
click at [250, 122] on input "True" at bounding box center [247, 121] width 6 height 5
radio input "true"
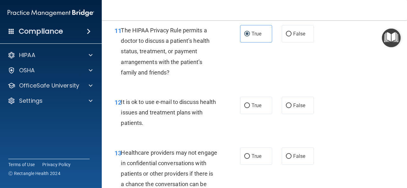
scroll to position [731, 0]
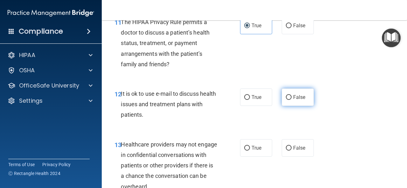
click at [293, 98] on span "False" at bounding box center [299, 97] width 12 height 6
click at [291, 98] on input "False" at bounding box center [289, 97] width 6 height 5
radio input "true"
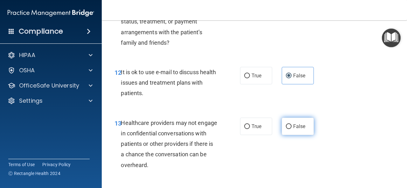
scroll to position [762, 0]
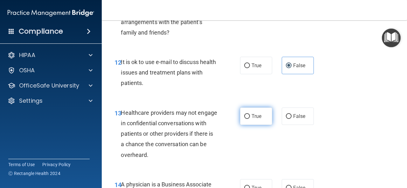
click at [260, 117] on label "True" at bounding box center [256, 116] width 32 height 17
click at [250, 117] on input "True" at bounding box center [247, 116] width 6 height 5
radio input "true"
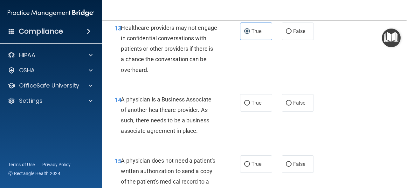
scroll to position [858, 0]
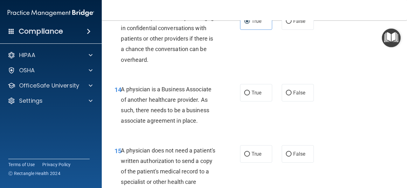
click at [271, 88] on div "True False" at bounding box center [278, 92] width 77 height 17
click at [258, 91] on span "True" at bounding box center [256, 93] width 10 height 6
click at [250, 91] on input "True" at bounding box center [247, 93] width 6 height 5
radio input "true"
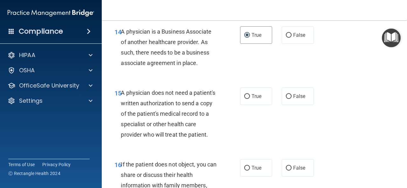
scroll to position [921, 0]
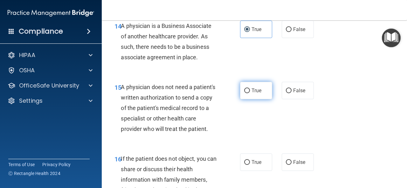
click at [258, 91] on span "True" at bounding box center [256, 91] width 10 height 6
click at [250, 91] on input "True" at bounding box center [247, 91] width 6 height 5
radio input "true"
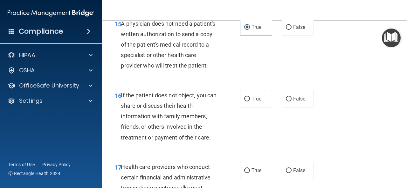
scroll to position [1016, 0]
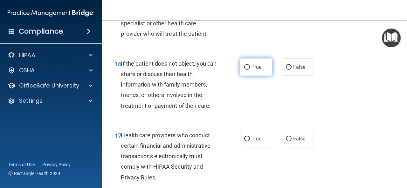
click at [257, 70] on span "True" at bounding box center [256, 67] width 10 height 6
click at [250, 70] on input "True" at bounding box center [247, 67] width 6 height 5
radio input "true"
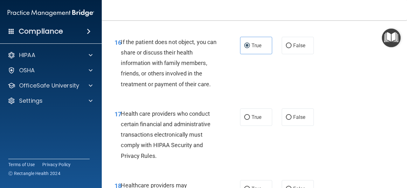
scroll to position [1048, 0]
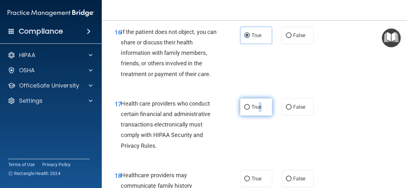
click at [259, 113] on label "True" at bounding box center [256, 106] width 32 height 17
click at [256, 116] on label "True" at bounding box center [256, 106] width 32 height 17
click at [250, 110] on input "True" at bounding box center [247, 107] width 6 height 5
radio input "true"
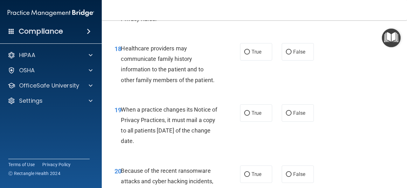
scroll to position [1207, 0]
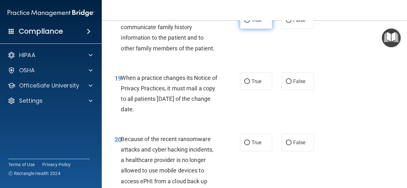
click at [260, 28] on label "True" at bounding box center [256, 19] width 32 height 17
click at [250, 23] on input "True" at bounding box center [247, 20] width 6 height 5
radio input "true"
click at [253, 84] on span "True" at bounding box center [256, 81] width 10 height 6
click at [250, 84] on input "True" at bounding box center [247, 81] width 6 height 5
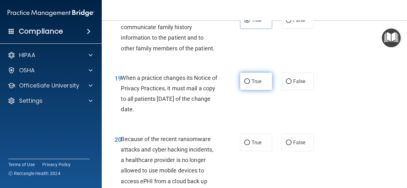
radio input "true"
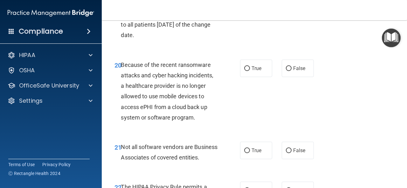
scroll to position [1302, 0]
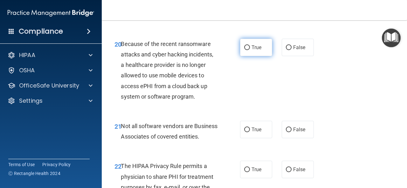
click at [258, 51] on span "True" at bounding box center [256, 47] width 10 height 6
click at [250, 50] on input "True" at bounding box center [247, 47] width 6 height 5
radio input "true"
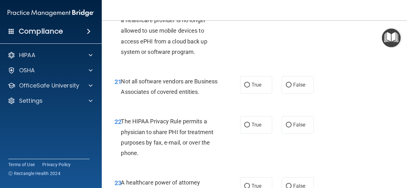
scroll to position [1366, 0]
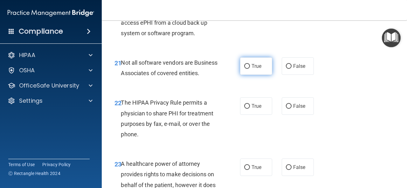
click at [260, 75] on label "True" at bounding box center [256, 65] width 32 height 17
click at [250, 69] on input "True" at bounding box center [247, 66] width 6 height 5
radio input "true"
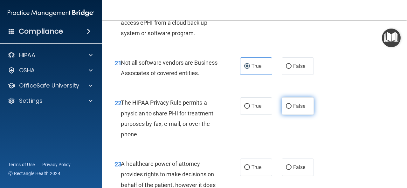
click at [295, 109] on span "False" at bounding box center [299, 106] width 12 height 6
click at [291, 109] on input "False" at bounding box center [289, 106] width 6 height 5
radio input "true"
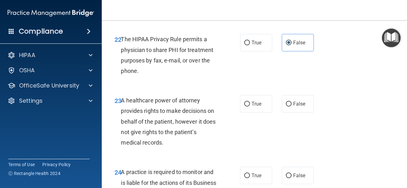
scroll to position [1461, 0]
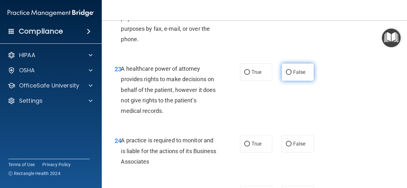
click at [300, 75] on span "False" at bounding box center [299, 72] width 12 height 6
click at [291, 75] on input "False" at bounding box center [289, 72] width 6 height 5
radio input "true"
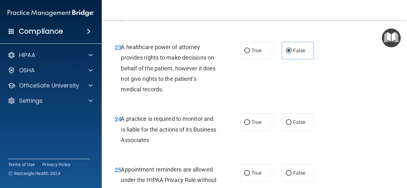
scroll to position [1493, 0]
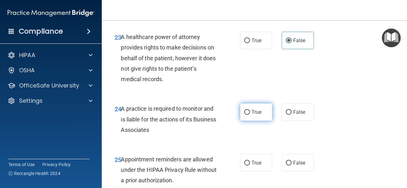
click at [253, 121] on label "True" at bounding box center [256, 112] width 32 height 17
click at [250, 115] on input "True" at bounding box center [247, 112] width 6 height 5
radio input "true"
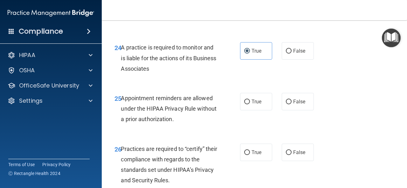
scroll to position [1556, 0]
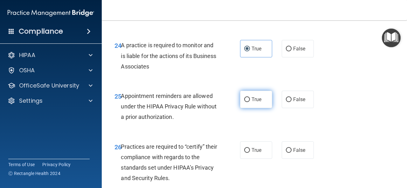
click at [255, 103] on span "True" at bounding box center [256, 100] width 10 height 6
click at [250, 102] on input "True" at bounding box center [247, 100] width 6 height 5
radio input "true"
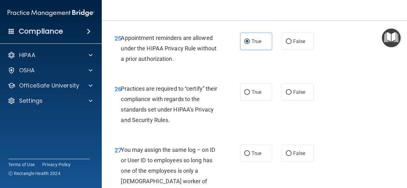
scroll to position [1620, 0]
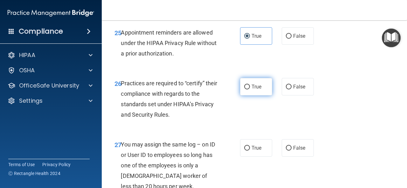
click at [256, 96] on label "True" at bounding box center [256, 86] width 32 height 17
click at [250, 90] on input "True" at bounding box center [247, 87] width 6 height 5
radio input "true"
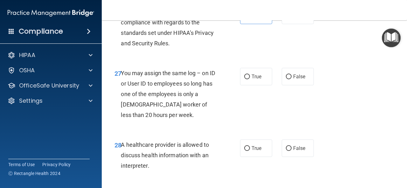
scroll to position [1715, 0]
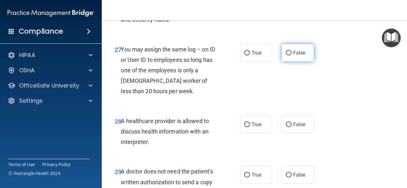
click at [294, 56] on span "False" at bounding box center [299, 53] width 12 height 6
click at [291, 56] on input "False" at bounding box center [289, 53] width 6 height 5
radio input "true"
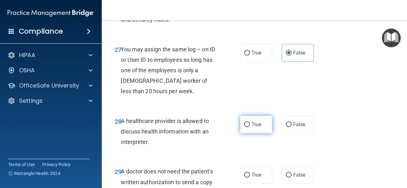
click at [261, 133] on label "True" at bounding box center [256, 124] width 32 height 17
click at [250, 127] on input "True" at bounding box center [247, 125] width 6 height 5
radio input "true"
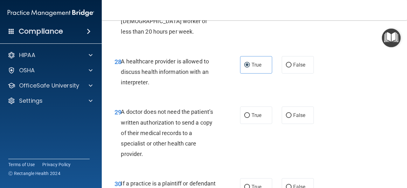
scroll to position [1811, 0]
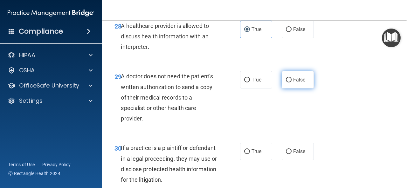
click at [302, 89] on label "False" at bounding box center [297, 79] width 32 height 17
click at [291, 83] on input "False" at bounding box center [289, 80] width 6 height 5
radio input "true"
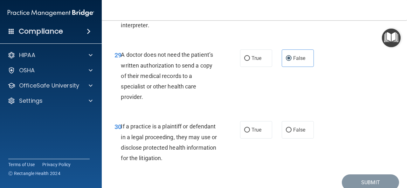
scroll to position [1874, 0]
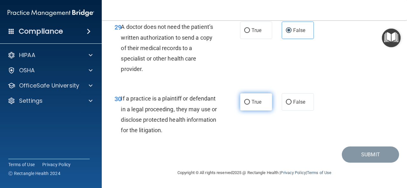
click at [257, 105] on span "True" at bounding box center [256, 102] width 10 height 6
click at [250, 105] on input "True" at bounding box center [247, 102] width 6 height 5
radio input "true"
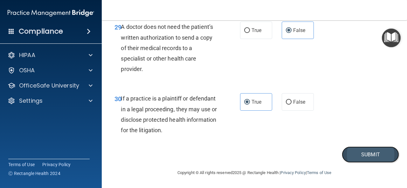
click at [352, 163] on button "Submit" at bounding box center [369, 155] width 57 height 16
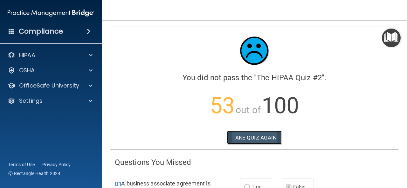
click at [252, 140] on button "TAKE QUIZ AGAIN" at bounding box center [254, 138] width 55 height 14
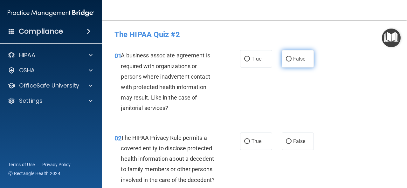
click at [289, 57] on label "False" at bounding box center [297, 58] width 32 height 17
click at [289, 57] on input "False" at bounding box center [289, 59] width 6 height 5
radio input "true"
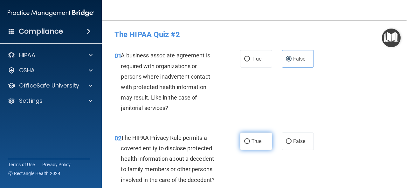
click at [246, 141] on input "True" at bounding box center [247, 141] width 6 height 5
radio input "true"
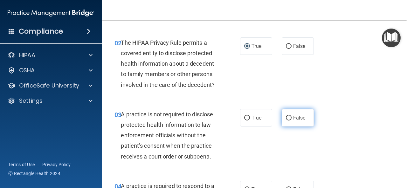
click at [298, 118] on span "False" at bounding box center [299, 118] width 12 height 6
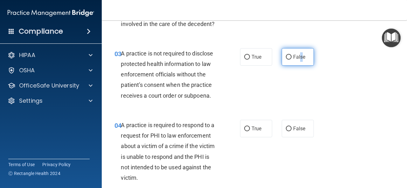
scroll to position [159, 0]
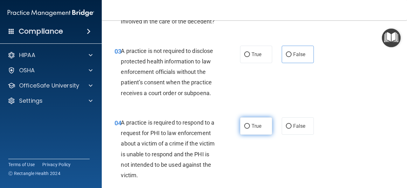
click at [262, 125] on label "True" at bounding box center [256, 126] width 32 height 17
click at [250, 125] on input "True" at bounding box center [247, 126] width 6 height 5
radio input "true"
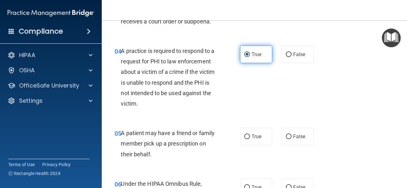
scroll to position [254, 0]
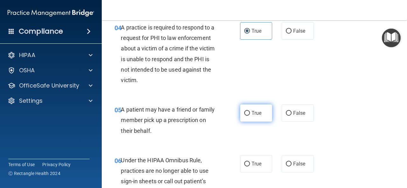
click at [257, 115] on span "True" at bounding box center [256, 113] width 10 height 6
click at [250, 115] on input "True" at bounding box center [247, 113] width 6 height 5
radio input "true"
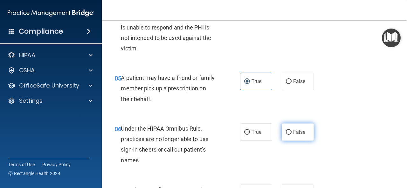
click at [293, 132] on span "False" at bounding box center [299, 132] width 12 height 6
click at [291, 132] on input "False" at bounding box center [289, 132] width 6 height 5
radio input "true"
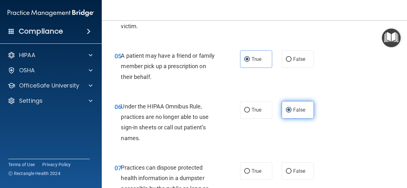
scroll to position [381, 0]
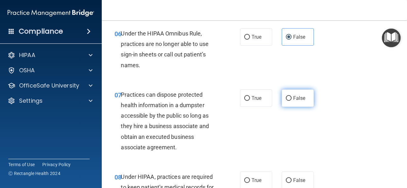
click at [294, 101] on span "False" at bounding box center [299, 98] width 12 height 6
click at [291, 101] on input "False" at bounding box center [289, 98] width 6 height 5
radio input "true"
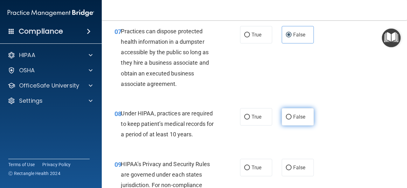
click at [296, 117] on span "False" at bounding box center [299, 117] width 12 height 6
click at [291, 117] on input "False" at bounding box center [289, 117] width 6 height 5
radio input "true"
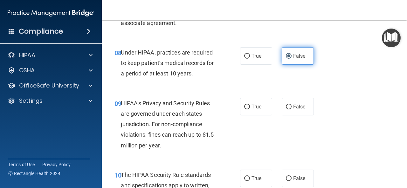
scroll to position [508, 0]
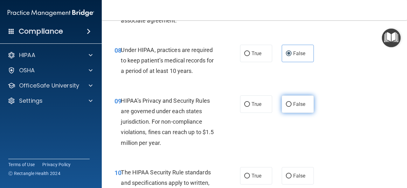
click at [289, 105] on label "False" at bounding box center [297, 104] width 32 height 17
click at [289, 105] on input "False" at bounding box center [289, 104] width 6 height 5
radio input "true"
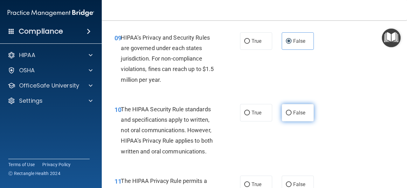
scroll to position [572, 0]
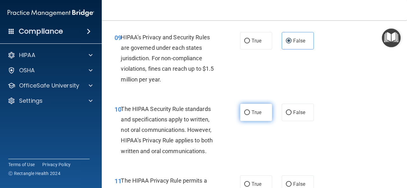
click at [262, 111] on label "True" at bounding box center [256, 112] width 32 height 17
click at [250, 111] on input "True" at bounding box center [247, 113] width 6 height 5
radio input "true"
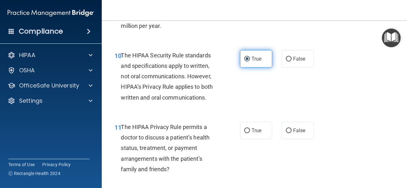
scroll to position [635, 0]
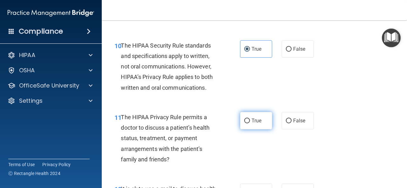
click at [260, 116] on label "True" at bounding box center [256, 120] width 32 height 17
click at [250, 119] on input "True" at bounding box center [247, 121] width 6 height 5
radio input "true"
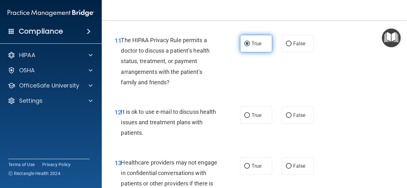
scroll to position [731, 0]
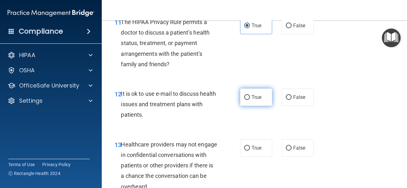
click at [260, 100] on label "True" at bounding box center [256, 97] width 32 height 17
click at [250, 100] on input "True" at bounding box center [247, 97] width 6 height 5
radio input "true"
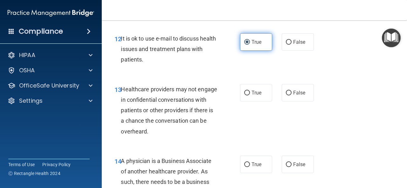
scroll to position [794, 0]
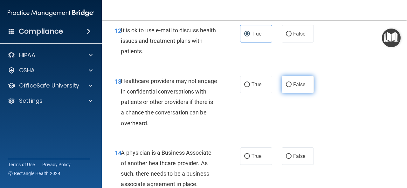
click at [293, 86] on span "False" at bounding box center [299, 85] width 12 height 6
click at [291, 86] on input "False" at bounding box center [289, 85] width 6 height 5
radio input "true"
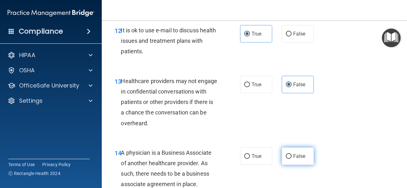
click at [302, 158] on label "False" at bounding box center [297, 156] width 32 height 17
click at [291, 158] on input "False" at bounding box center [289, 156] width 6 height 5
radio input "true"
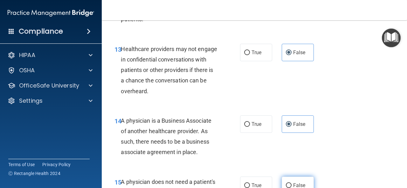
scroll to position [858, 0]
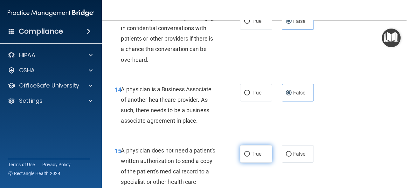
click at [260, 153] on label "True" at bounding box center [256, 153] width 32 height 17
click at [250, 153] on input "True" at bounding box center [247, 154] width 6 height 5
radio input "true"
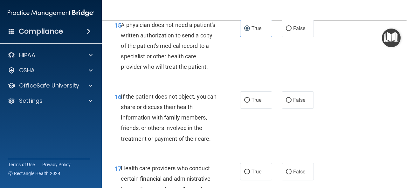
scroll to position [985, 0]
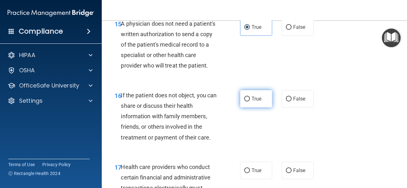
click at [258, 108] on label "True" at bounding box center [256, 98] width 32 height 17
click at [250, 102] on input "True" at bounding box center [247, 99] width 6 height 5
radio input "true"
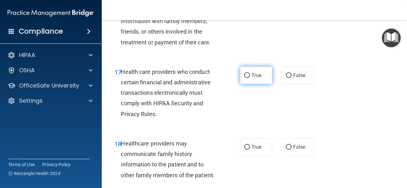
click at [261, 84] on label "True" at bounding box center [256, 75] width 32 height 17
click at [250, 78] on input "True" at bounding box center [247, 75] width 6 height 5
radio input "true"
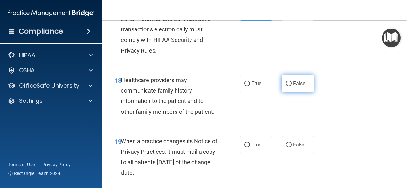
click at [300, 92] on label "False" at bounding box center [297, 83] width 32 height 17
click at [291, 86] on input "False" at bounding box center [289, 84] width 6 height 5
radio input "true"
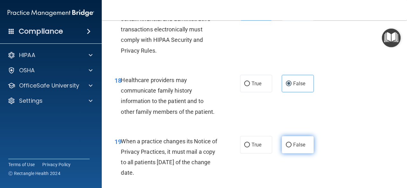
click at [297, 154] on label "False" at bounding box center [297, 144] width 32 height 17
click at [291, 148] on input "False" at bounding box center [289, 145] width 6 height 5
radio input "true"
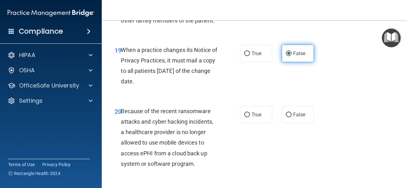
scroll to position [1239, 0]
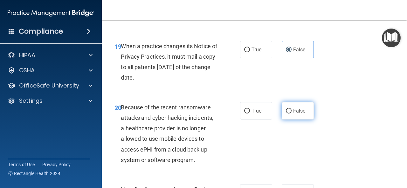
click at [295, 116] on label "False" at bounding box center [297, 110] width 32 height 17
click at [291, 114] on input "False" at bounding box center [289, 111] width 6 height 5
radio input "true"
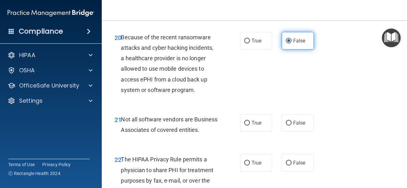
scroll to position [1334, 0]
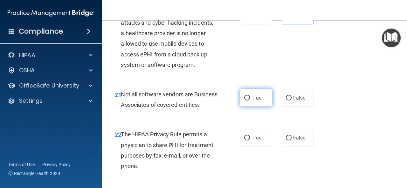
click at [265, 104] on label "True" at bounding box center [256, 97] width 32 height 17
click at [250, 101] on input "True" at bounding box center [247, 98] width 6 height 5
radio input "true"
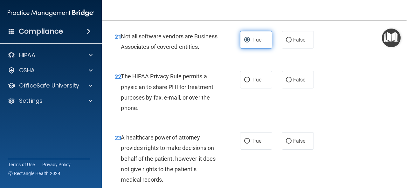
scroll to position [1398, 0]
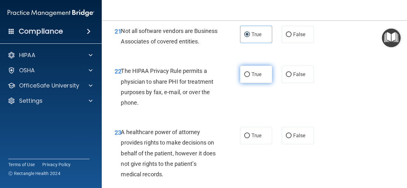
click at [255, 83] on label "True" at bounding box center [256, 74] width 32 height 17
click at [250, 77] on input "True" at bounding box center [247, 74] width 6 height 5
radio input "true"
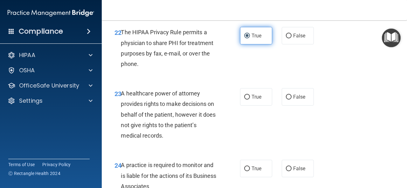
scroll to position [1461, 0]
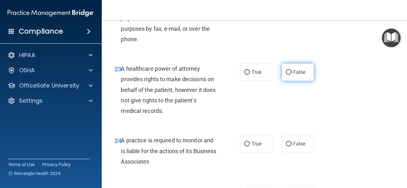
click at [297, 75] on span "False" at bounding box center [299, 72] width 12 height 6
click at [291, 75] on input "False" at bounding box center [289, 72] width 6 height 5
radio input "true"
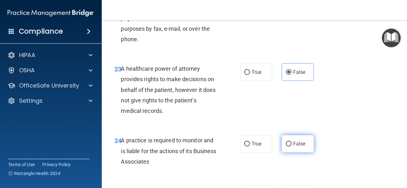
click at [295, 153] on label "False" at bounding box center [297, 143] width 32 height 17
click at [291, 147] on input "False" at bounding box center [289, 144] width 6 height 5
radio input "true"
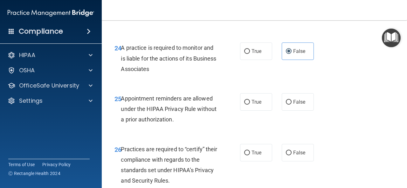
scroll to position [1556, 0]
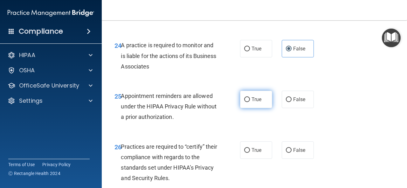
click at [258, 108] on label "True" at bounding box center [256, 99] width 32 height 17
click at [250, 102] on input "True" at bounding box center [247, 100] width 6 height 5
radio input "true"
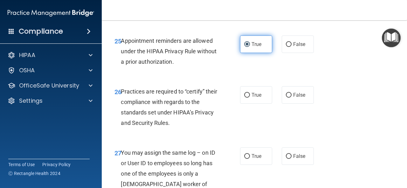
scroll to position [1620, 0]
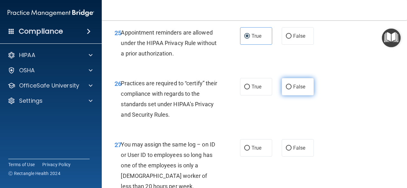
click at [293, 96] on label "False" at bounding box center [297, 86] width 32 height 17
click at [291, 90] on input "False" at bounding box center [289, 87] width 6 height 5
radio input "true"
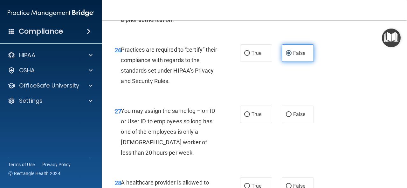
scroll to position [1683, 0]
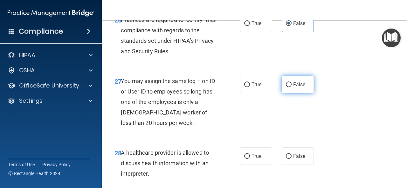
click at [292, 93] on label "False" at bounding box center [297, 84] width 32 height 17
click at [291, 87] on input "False" at bounding box center [289, 85] width 6 height 5
radio input "true"
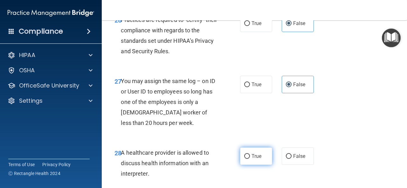
click at [266, 165] on label "True" at bounding box center [256, 156] width 32 height 17
click at [250, 159] on input "True" at bounding box center [247, 156] width 6 height 5
radio input "true"
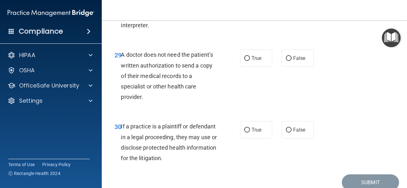
scroll to position [1842, 0]
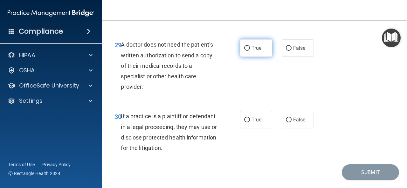
click at [259, 57] on label "True" at bounding box center [256, 47] width 32 height 17
click at [250, 51] on input "True" at bounding box center [247, 48] width 6 height 5
radio input "true"
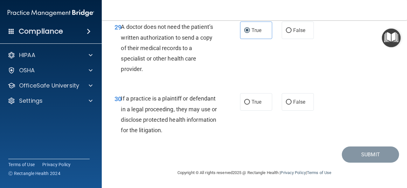
scroll to position [1881, 0]
click at [252, 105] on span "True" at bounding box center [256, 102] width 10 height 6
click at [250, 105] on input "True" at bounding box center [247, 102] width 6 height 5
radio input "true"
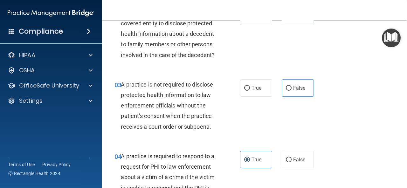
scroll to position [127, 0]
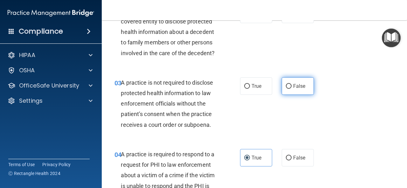
click at [294, 87] on span "False" at bounding box center [299, 86] width 12 height 6
click at [286, 86] on input "False" at bounding box center [289, 86] width 6 height 5
radio input "true"
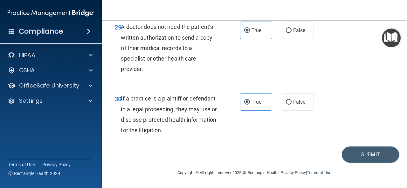
scroll to position [1881, 0]
click at [362, 152] on button "Submit" at bounding box center [369, 155] width 57 height 16
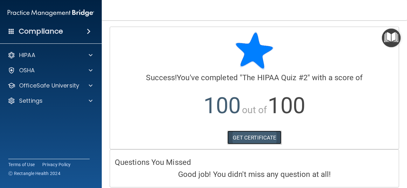
click at [255, 131] on link "GET CERTIFICATE" at bounding box center [254, 138] width 54 height 14
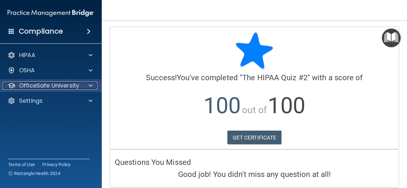
click at [72, 84] on p "OfficeSafe University" at bounding box center [49, 86] width 60 height 8
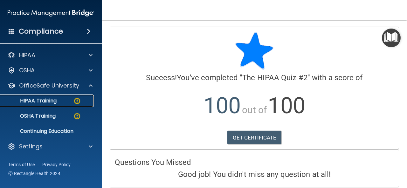
click at [78, 98] on img at bounding box center [77, 101] width 8 height 8
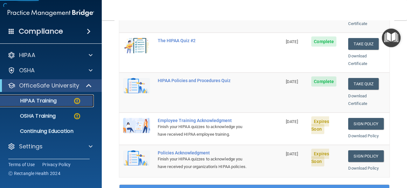
scroll to position [127, 0]
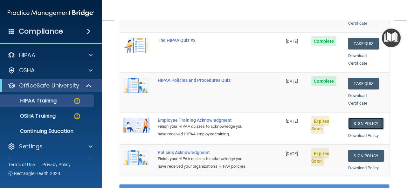
click at [355, 118] on link "Sign Policy" at bounding box center [365, 124] width 35 height 12
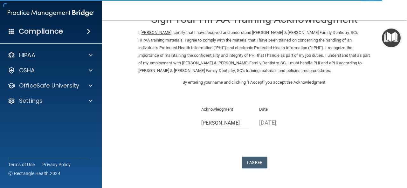
scroll to position [41, 0]
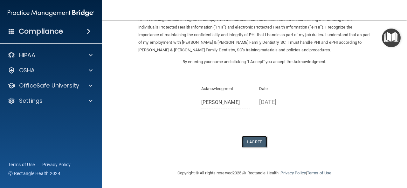
click at [250, 139] on button "I Agree" at bounding box center [253, 142] width 25 height 12
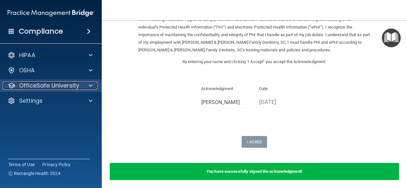
click at [76, 84] on p "OfficeSafe University" at bounding box center [49, 86] width 60 height 8
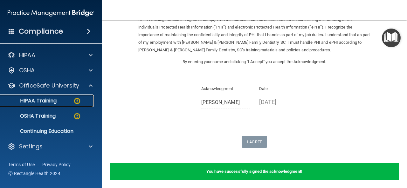
click at [43, 101] on p "HIPAA Training" at bounding box center [30, 101] width 52 height 6
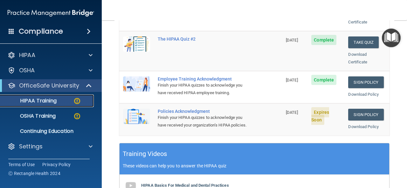
scroll to position [190, 0]
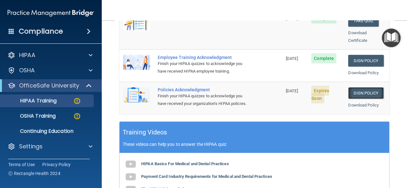
click at [361, 87] on link "Sign Policy" at bounding box center [365, 93] width 35 height 12
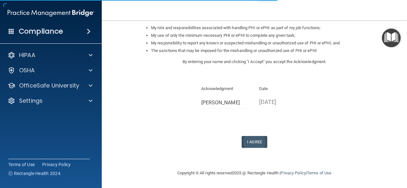
scroll to position [102, 0]
click at [250, 144] on button "I Agree" at bounding box center [253, 142] width 25 height 12
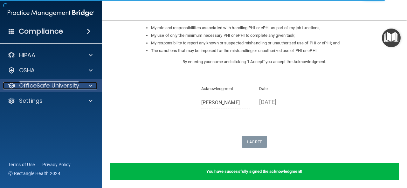
click at [90, 85] on span at bounding box center [91, 86] width 4 height 8
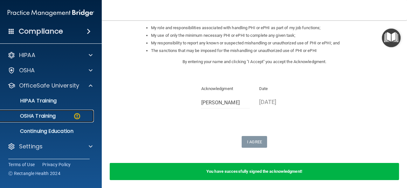
click at [41, 115] on p "OSHA Training" at bounding box center [29, 116] width 51 height 6
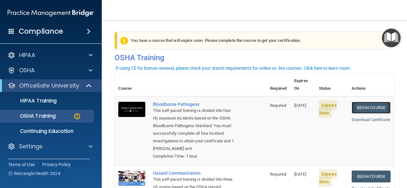
click at [362, 102] on link "Begin Course" at bounding box center [370, 108] width 39 height 12
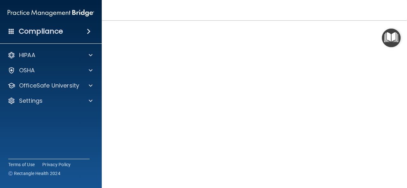
scroll to position [29, 0]
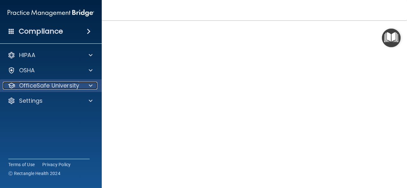
click at [71, 84] on p "OfficeSafe University" at bounding box center [49, 86] width 60 height 8
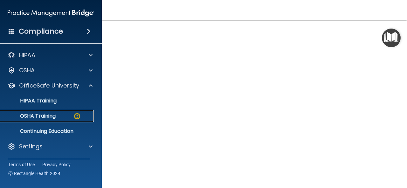
click at [46, 118] on p "OSHA Training" at bounding box center [29, 116] width 51 height 6
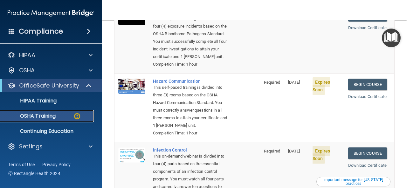
scroll to position [156, 0]
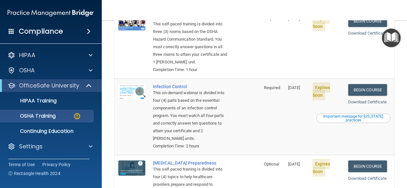
click at [360, 122] on div "Important message for [US_STATE] practices" at bounding box center [353, 119] width 72 height 8
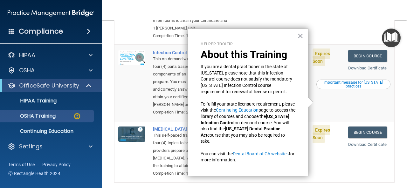
scroll to position [233, 0]
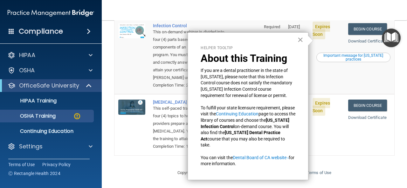
click at [299, 37] on button "×" at bounding box center [300, 40] width 6 height 10
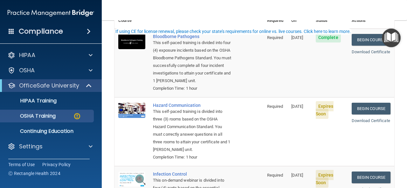
scroll to position [74, 0]
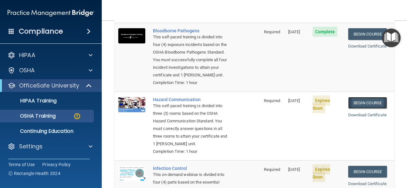
click at [359, 105] on link "Begin Course" at bounding box center [367, 103] width 39 height 12
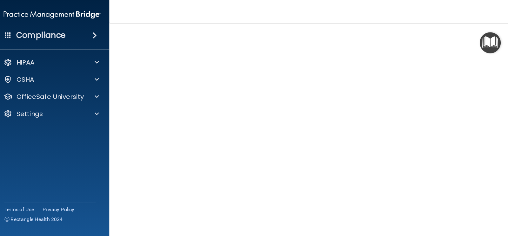
scroll to position [34, 0]
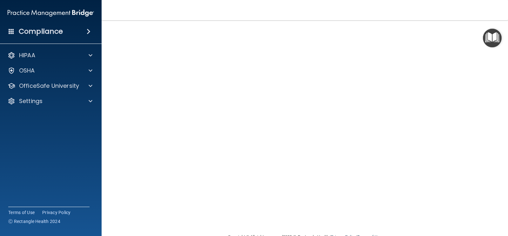
drag, startPoint x: 400, startPoint y: 0, endPoint x: 105, endPoint y: 139, distance: 326.5
click at [105, 139] on main "Hazard Communication Training This course doesn’t expire until [DATE]. Are you …" at bounding box center [305, 127] width 407 height 215
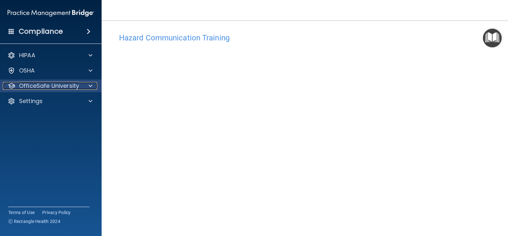
click at [83, 84] on div at bounding box center [90, 86] width 16 height 8
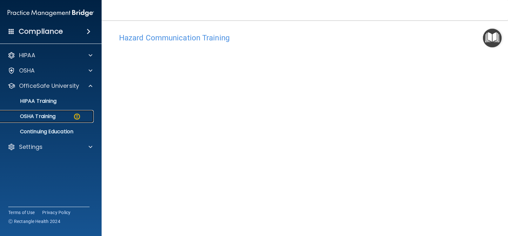
click at [77, 113] on img at bounding box center [77, 116] width 8 height 8
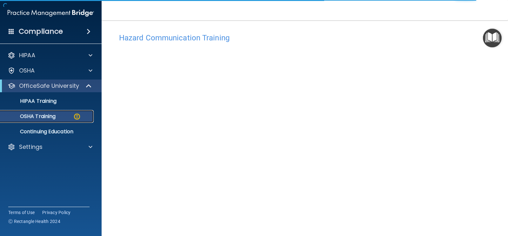
click at [50, 116] on p "OSHA Training" at bounding box center [29, 116] width 51 height 6
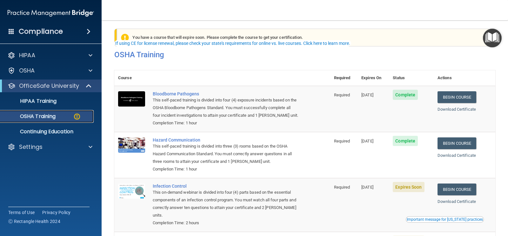
scroll to position [43, 0]
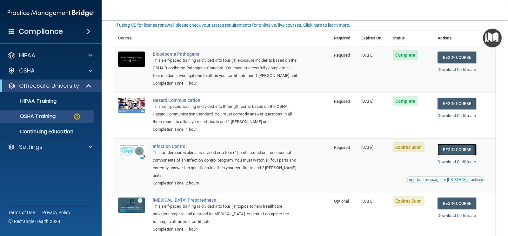
click at [406, 146] on link "Begin Course" at bounding box center [457, 150] width 39 height 12
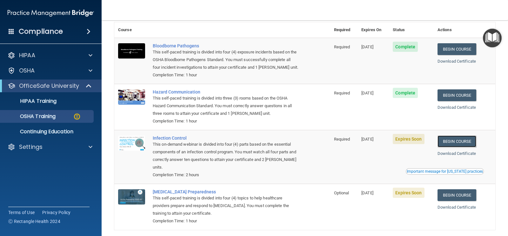
scroll to position [39, 0]
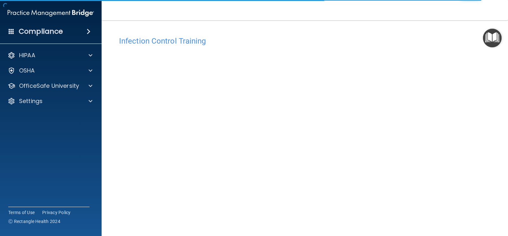
scroll to position [36, 0]
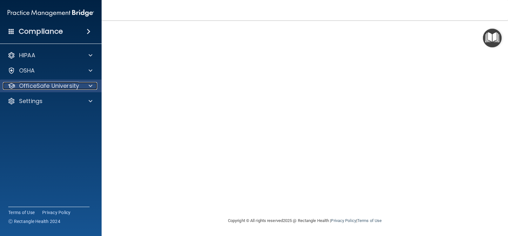
click at [22, 85] on p "OfficeSafe University" at bounding box center [49, 86] width 60 height 8
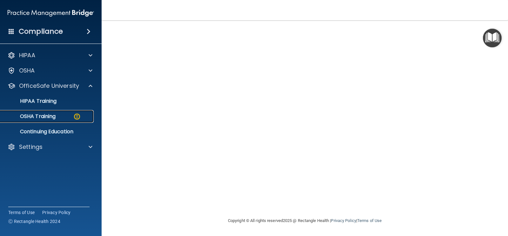
click at [33, 118] on p "OSHA Training" at bounding box center [29, 116] width 51 height 6
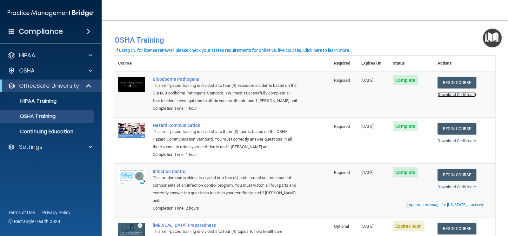
click at [451, 93] on link "Download Certificate" at bounding box center [457, 94] width 38 height 5
click at [446, 140] on link "Download Certificate" at bounding box center [457, 140] width 38 height 5
click at [443, 185] on link "Download Certificate" at bounding box center [457, 186] width 38 height 5
click at [66, 130] on p "Continuing Education" at bounding box center [47, 131] width 87 height 6
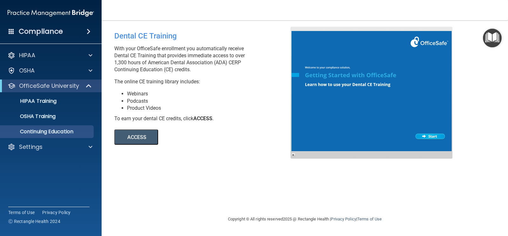
click at [140, 137] on button "ACCESS" at bounding box center [136, 136] width 44 height 15
click at [91, 86] on span at bounding box center [89, 86] width 5 height 8
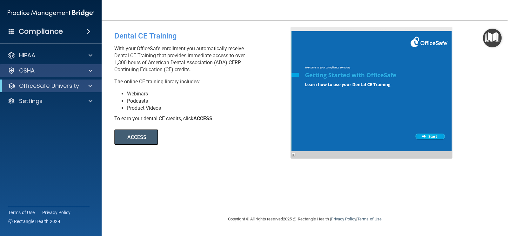
click at [91, 65] on div "OSHA" at bounding box center [51, 70] width 102 height 13
click at [92, 70] on span at bounding box center [91, 71] width 4 height 8
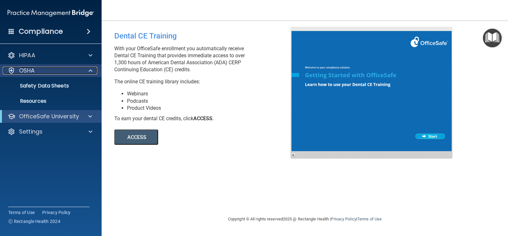
click at [91, 71] on span at bounding box center [91, 71] width 4 height 8
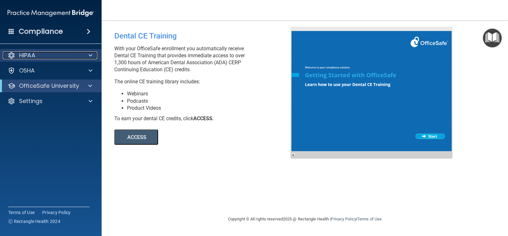
click at [94, 57] on div at bounding box center [90, 55] width 16 height 8
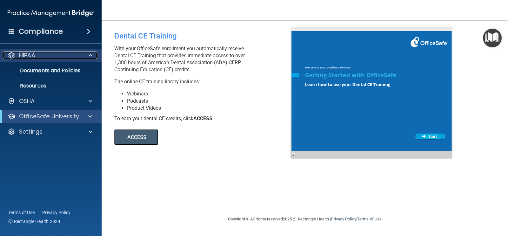
click at [94, 57] on div at bounding box center [90, 55] width 16 height 8
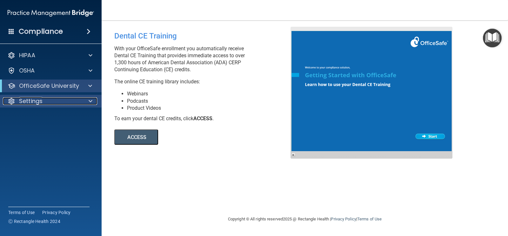
click at [94, 105] on div at bounding box center [90, 101] width 16 height 8
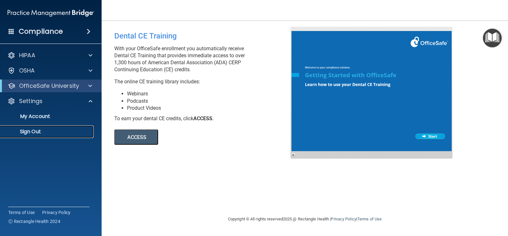
click at [35, 129] on p "Sign Out" at bounding box center [47, 131] width 87 height 6
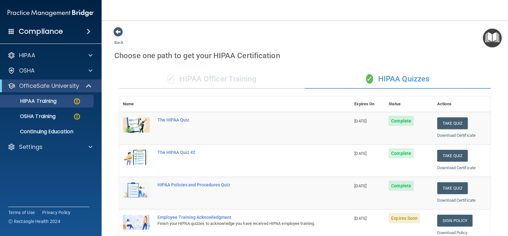
scroll to position [127, 0]
